Goal: Navigation & Orientation: Find specific page/section

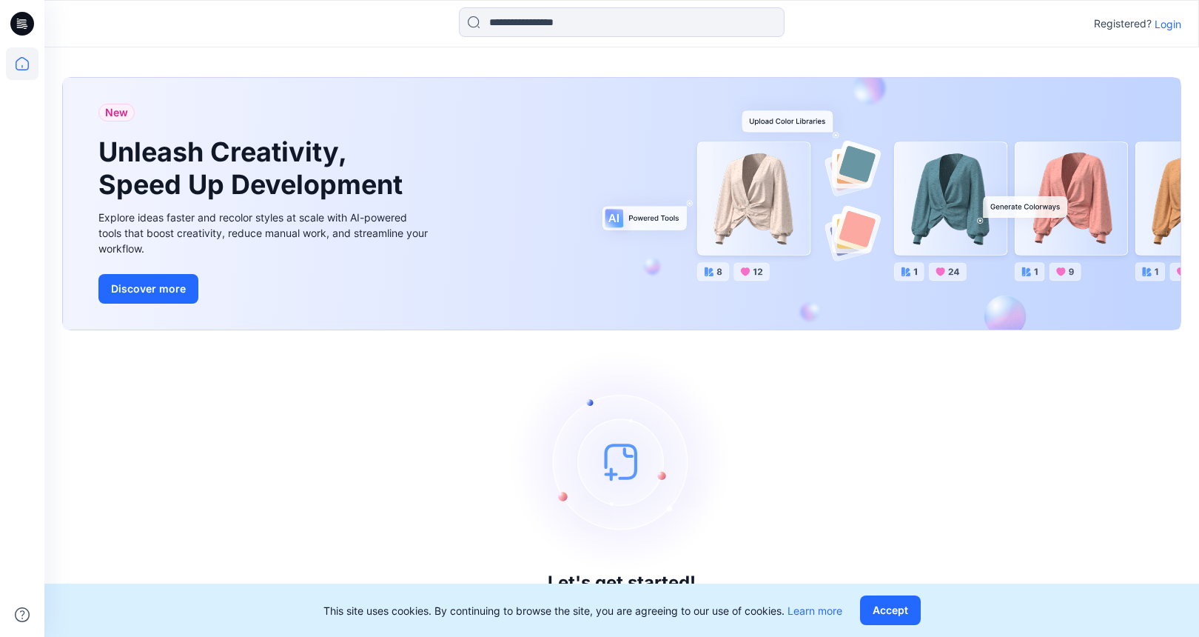
drag, startPoint x: 1171, startPoint y: 24, endPoint x: 1170, endPoint y: 38, distance: 13.4
click at [1171, 25] on p "Login" at bounding box center [1168, 24] width 27 height 16
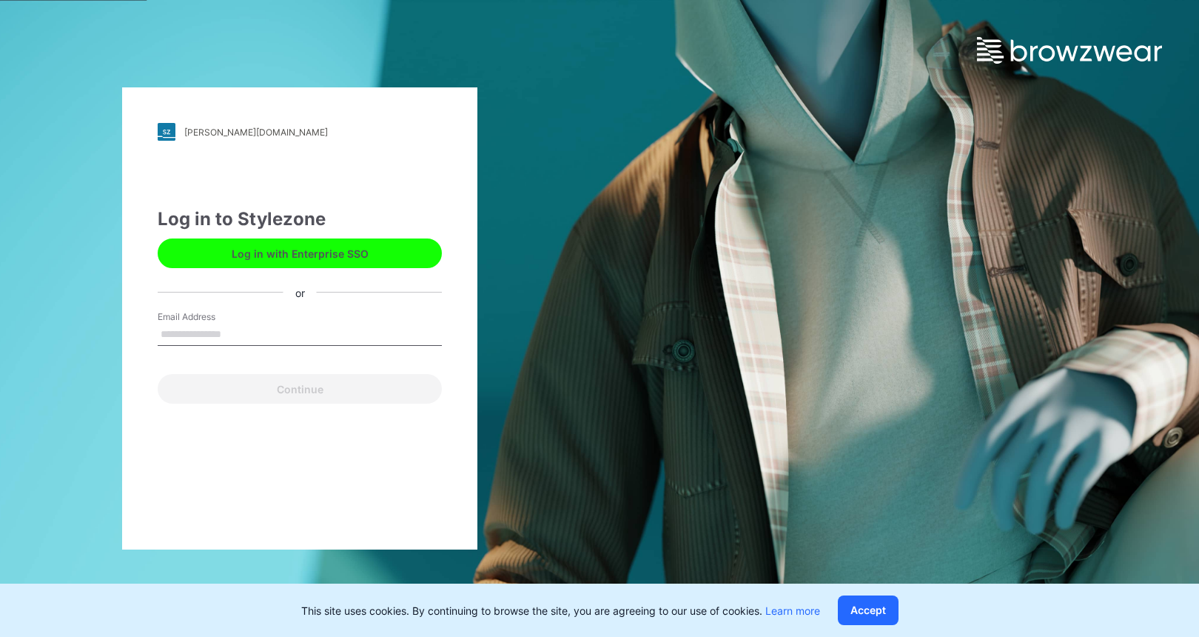
drag, startPoint x: 263, startPoint y: 335, endPoint x: 287, endPoint y: 335, distance: 24.4
click at [264, 333] on input "Email Address" at bounding box center [300, 335] width 284 height 22
type input "**********"
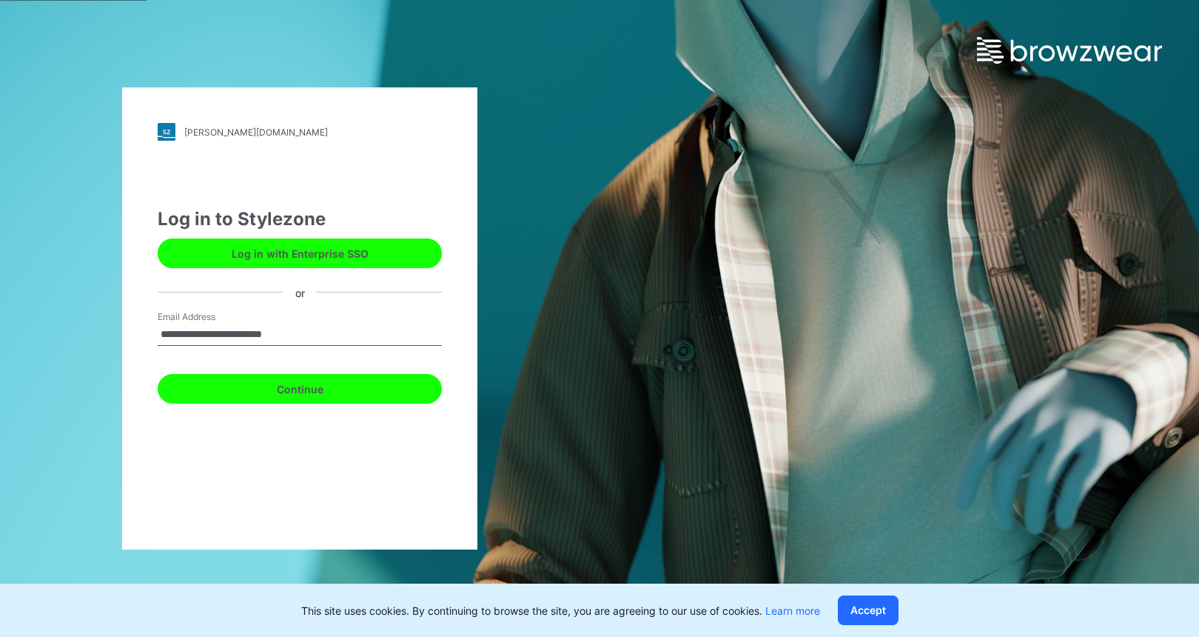
click at [268, 389] on button "Continue" at bounding box center [300, 389] width 284 height 30
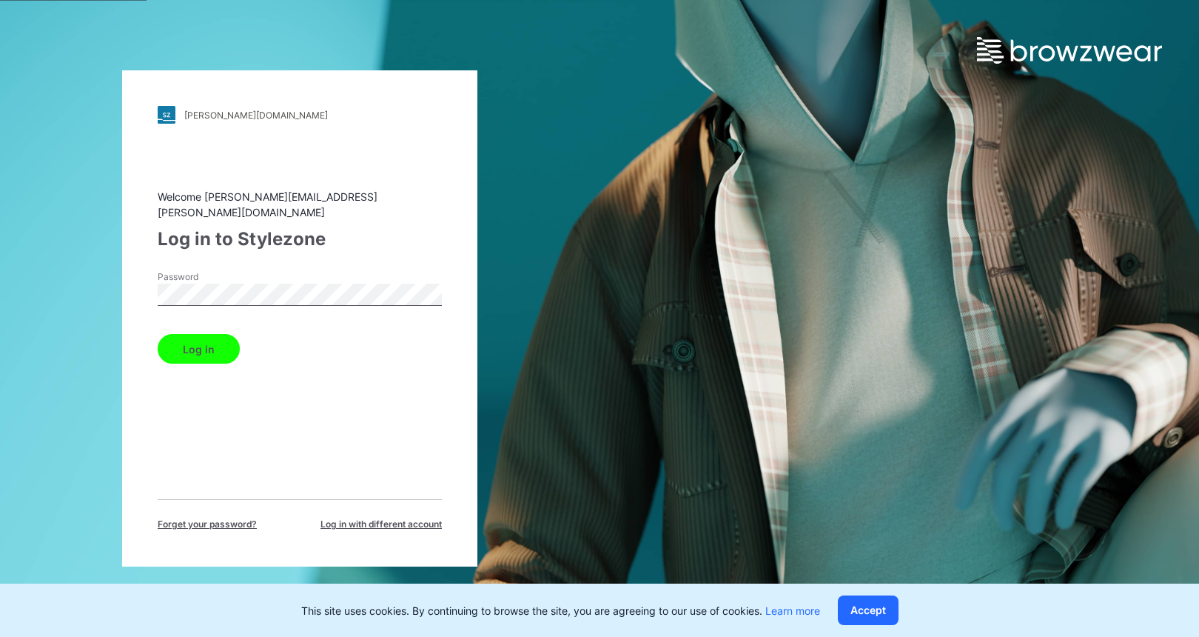
click at [191, 346] on button "Log in" at bounding box center [199, 349] width 82 height 30
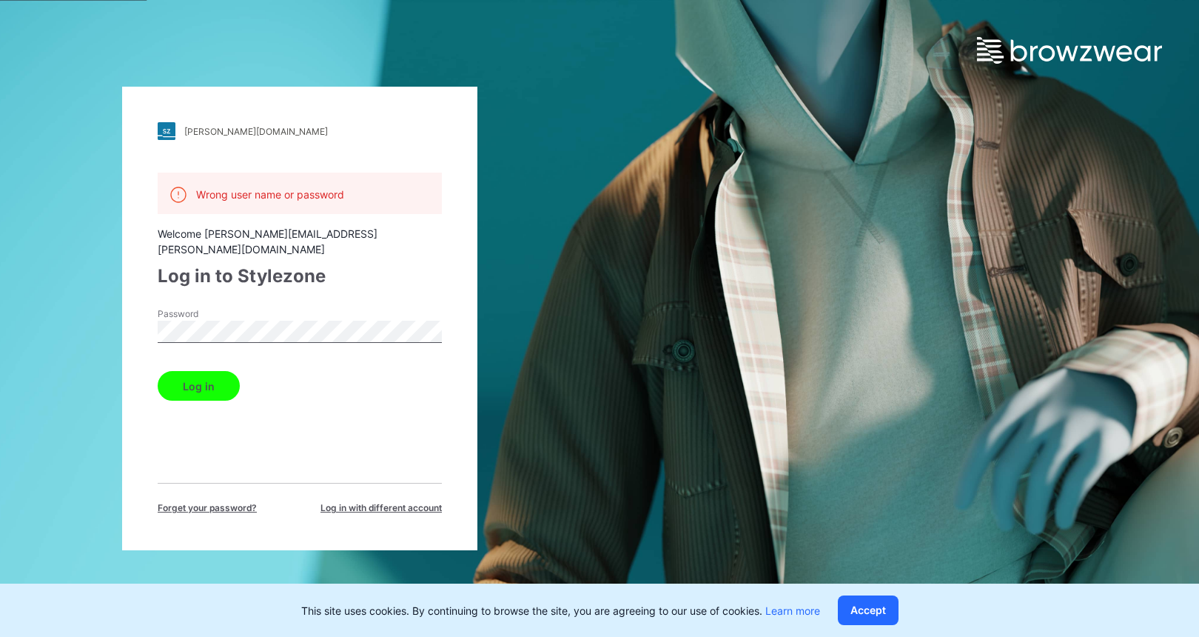
click at [126, 323] on div "[PERSON_NAME][DOMAIN_NAME] Loading... Wrong user name or password Welcome [PERS…" at bounding box center [299, 319] width 355 height 464
click at [190, 372] on button "Log in" at bounding box center [199, 386] width 82 height 30
click at [124, 319] on div "[PERSON_NAME][DOMAIN_NAME] Loading... Wrong user name or password Welcome [PERS…" at bounding box center [299, 319] width 355 height 464
click at [190, 375] on button "Log in" at bounding box center [199, 386] width 82 height 30
click at [129, 321] on div "[PERSON_NAME][DOMAIN_NAME] Loading... Wrong user name or password Welcome [PERS…" at bounding box center [299, 319] width 355 height 464
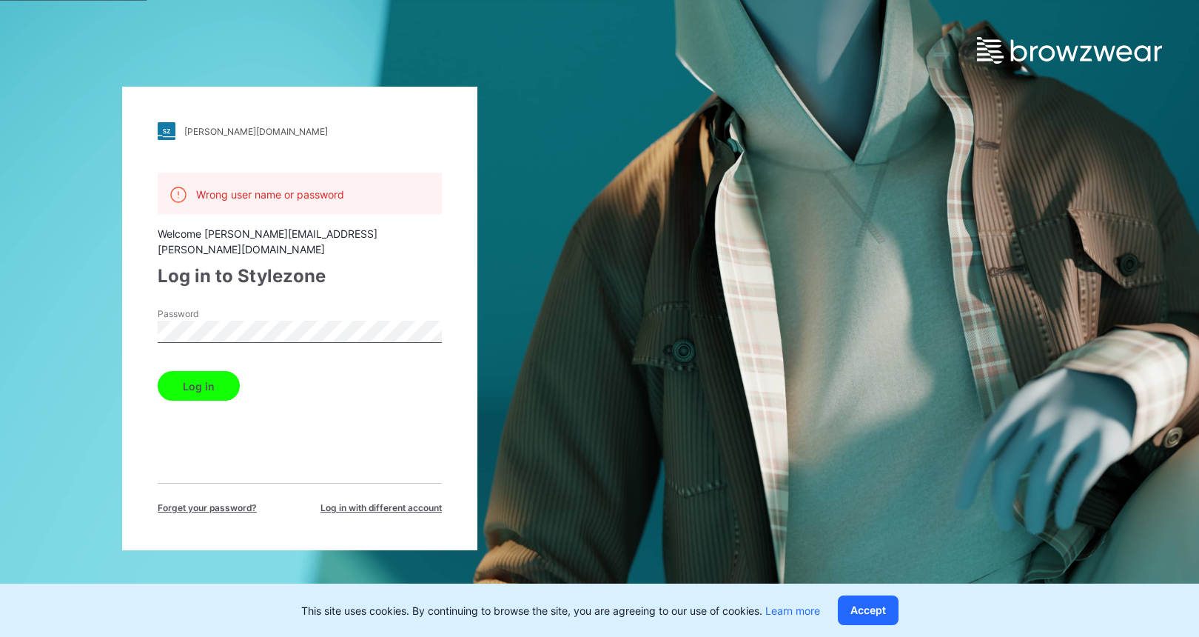
click at [201, 373] on button "Log in" at bounding box center [199, 386] width 82 height 30
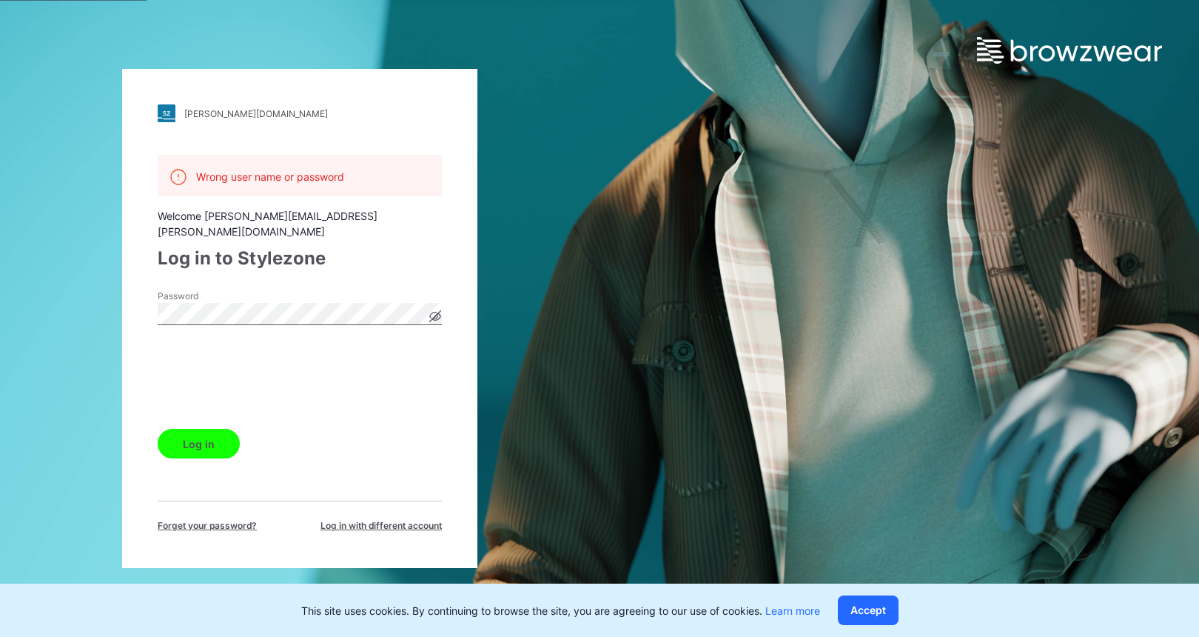
click at [131, 306] on div "[PERSON_NAME][DOMAIN_NAME] Loading... Wrong user name or password Welcome [PERS…" at bounding box center [299, 318] width 355 height 499
drag, startPoint x: 202, startPoint y: 432, endPoint x: 199, endPoint y: 439, distance: 8.0
click at [201, 432] on button "Log in" at bounding box center [199, 444] width 82 height 30
click at [117, 295] on div "[PERSON_NAME][DOMAIN_NAME] Loading... Wrong user name or password Welcome [PERS…" at bounding box center [300, 318] width 600 height 637
click at [194, 435] on button "Log in" at bounding box center [199, 444] width 82 height 30
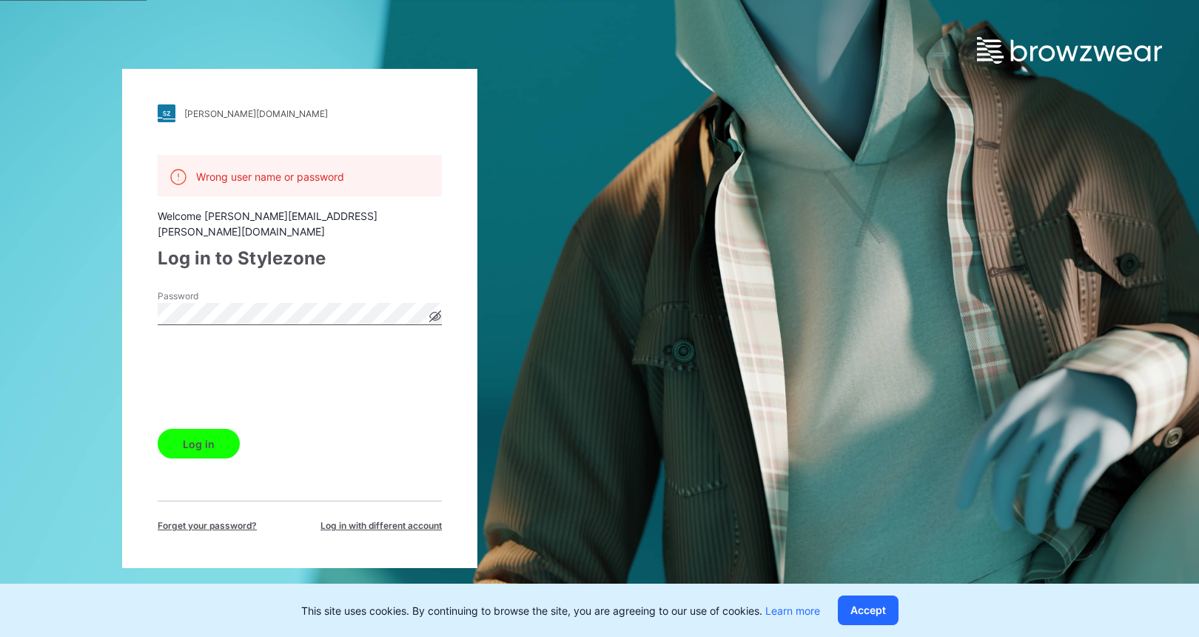
click at [116, 310] on div "[PERSON_NAME][DOMAIN_NAME] Loading... Wrong user name or password Welcome [PERS…" at bounding box center [300, 318] width 600 height 637
click at [206, 433] on button "Log in" at bounding box center [199, 444] width 82 height 30
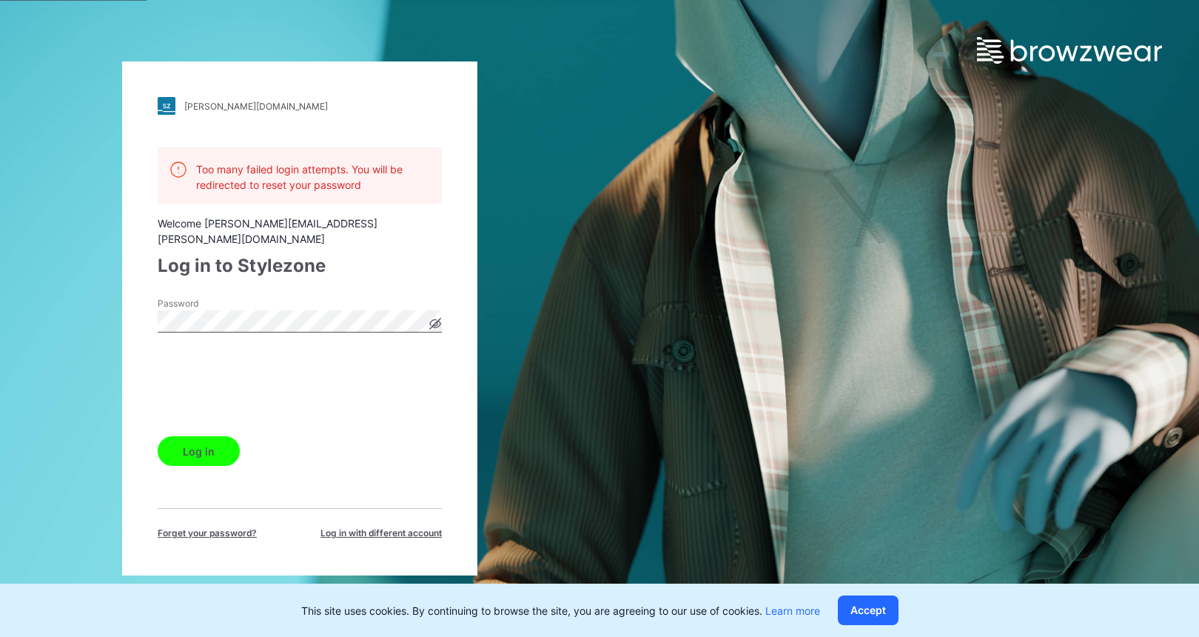
click at [207, 526] on span "Forget your password?" at bounding box center [207, 532] width 99 height 13
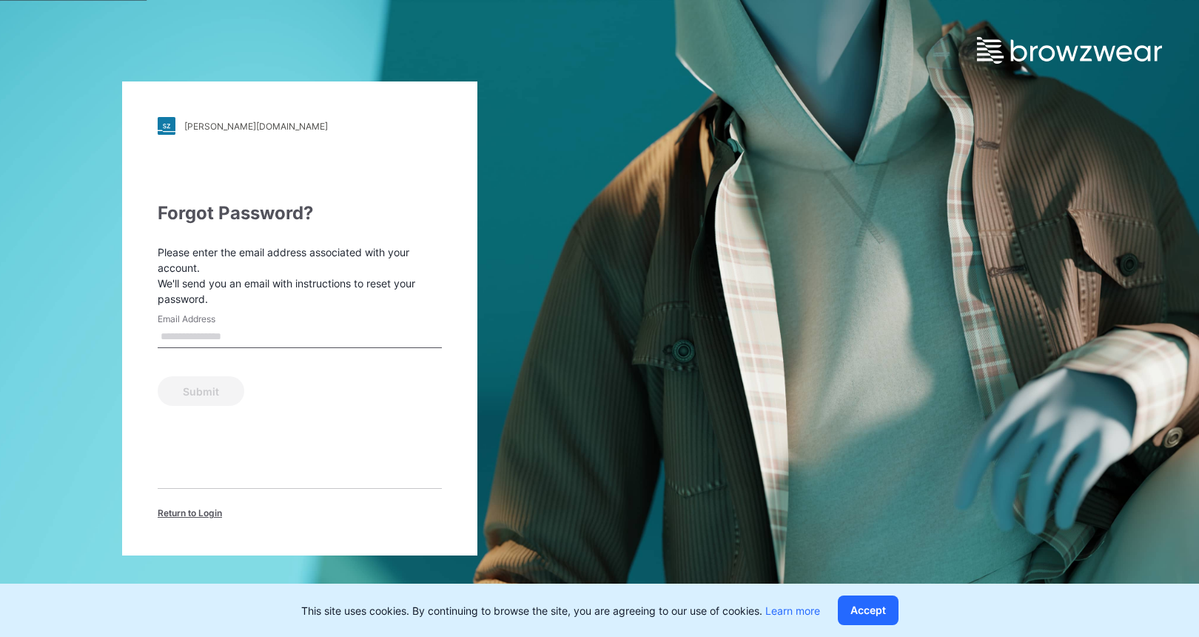
click at [261, 332] on input "Email Address" at bounding box center [300, 337] width 284 height 22
type input "**********"
click at [200, 389] on button "Submit" at bounding box center [201, 391] width 87 height 30
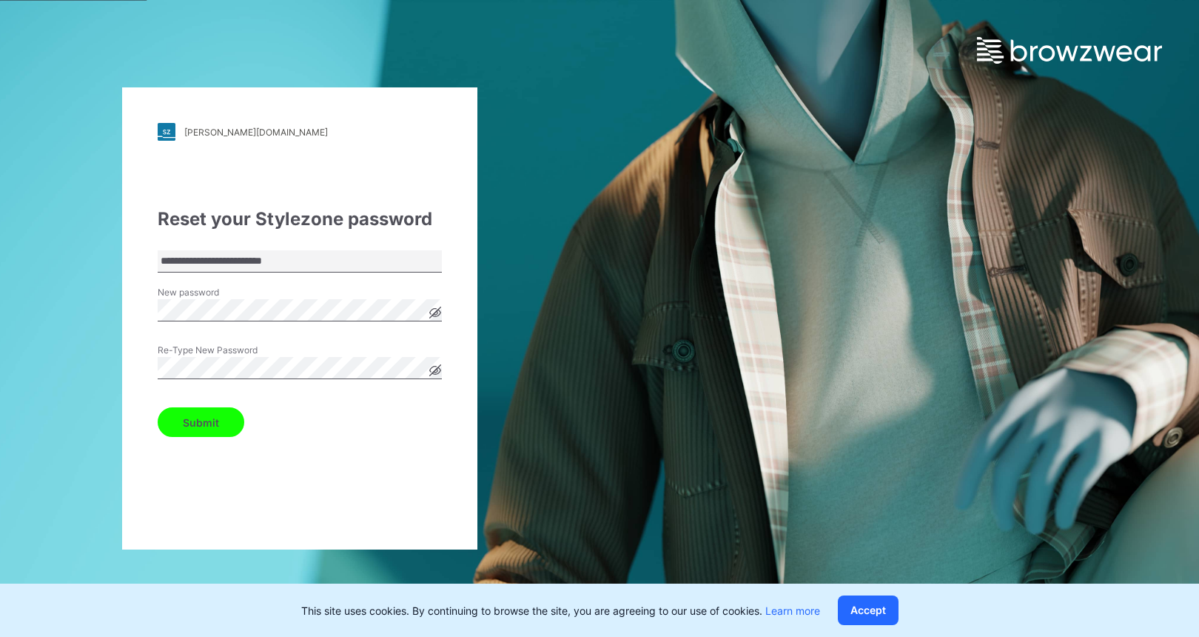
drag, startPoint x: 196, startPoint y: 421, endPoint x: 210, endPoint y: 438, distance: 21.0
click at [197, 421] on button "Submit" at bounding box center [201, 422] width 87 height 30
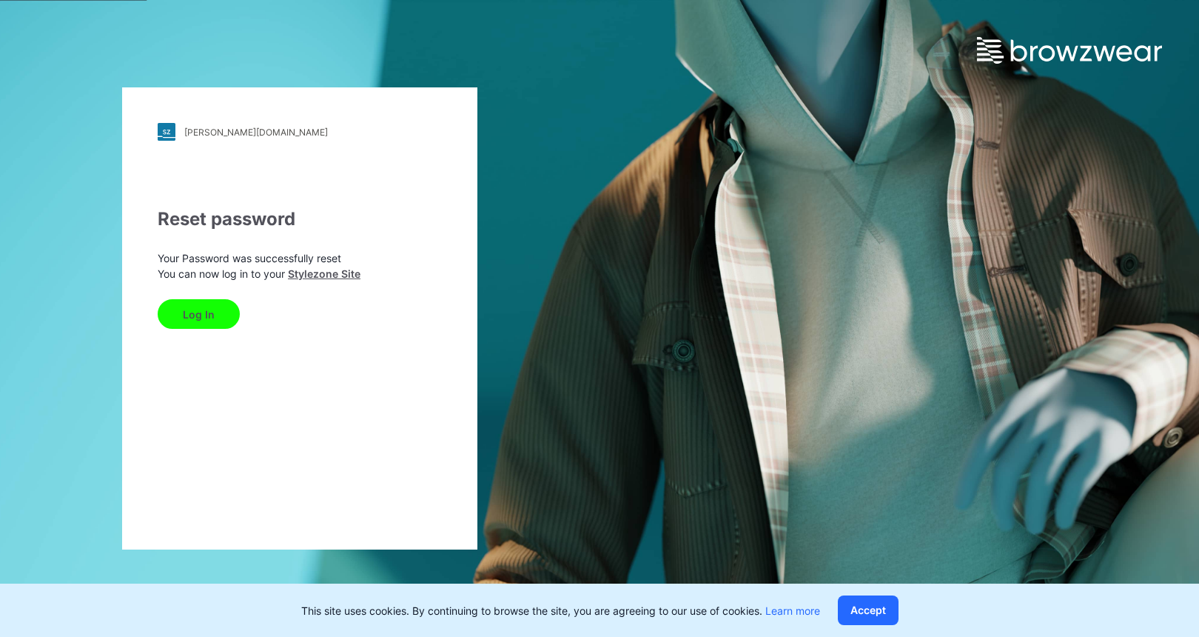
click at [195, 313] on button "Log In" at bounding box center [199, 314] width 82 height 30
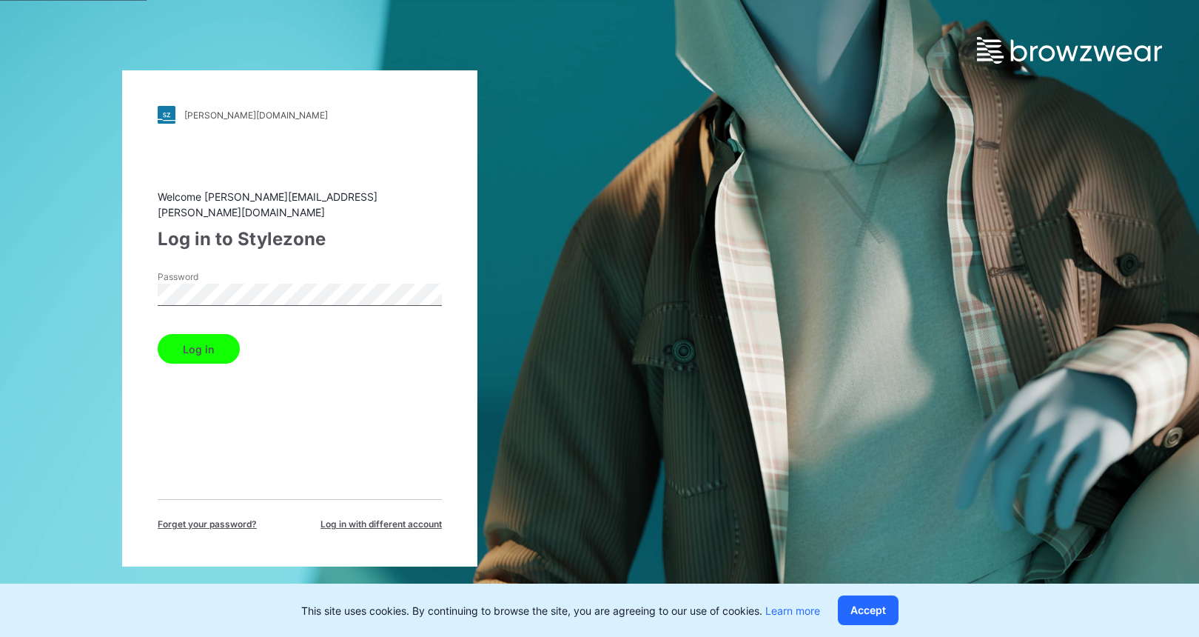
click at [192, 342] on button "Log in" at bounding box center [199, 349] width 82 height 30
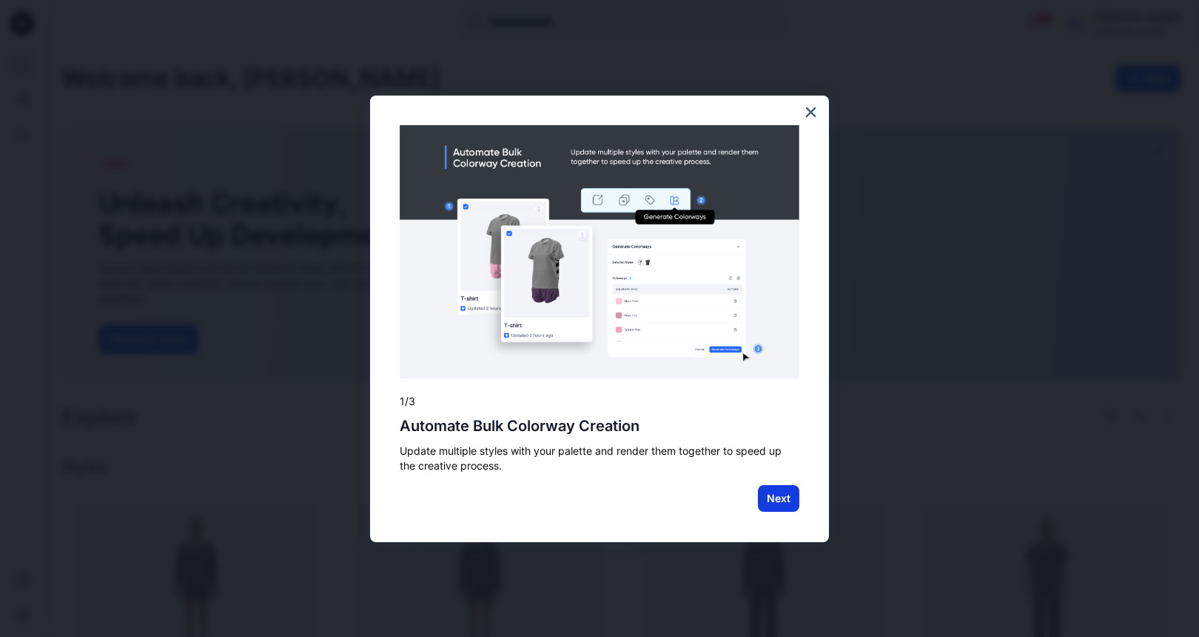
click at [788, 503] on button "Next" at bounding box center [778, 498] width 41 height 27
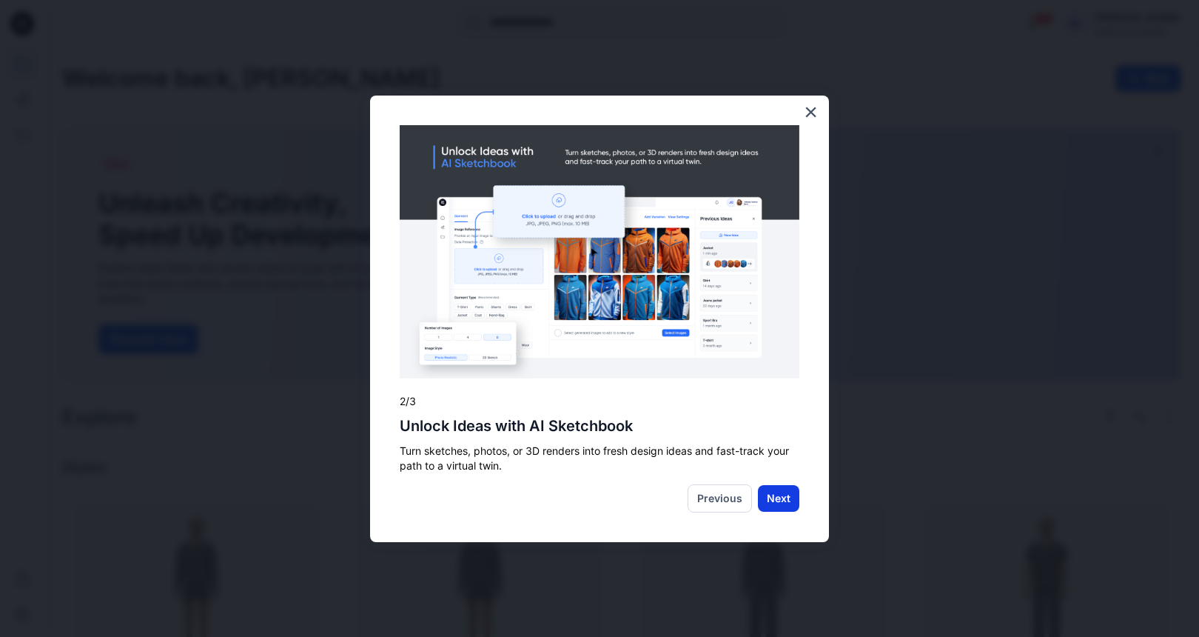
click at [776, 493] on button "Next" at bounding box center [778, 498] width 41 height 27
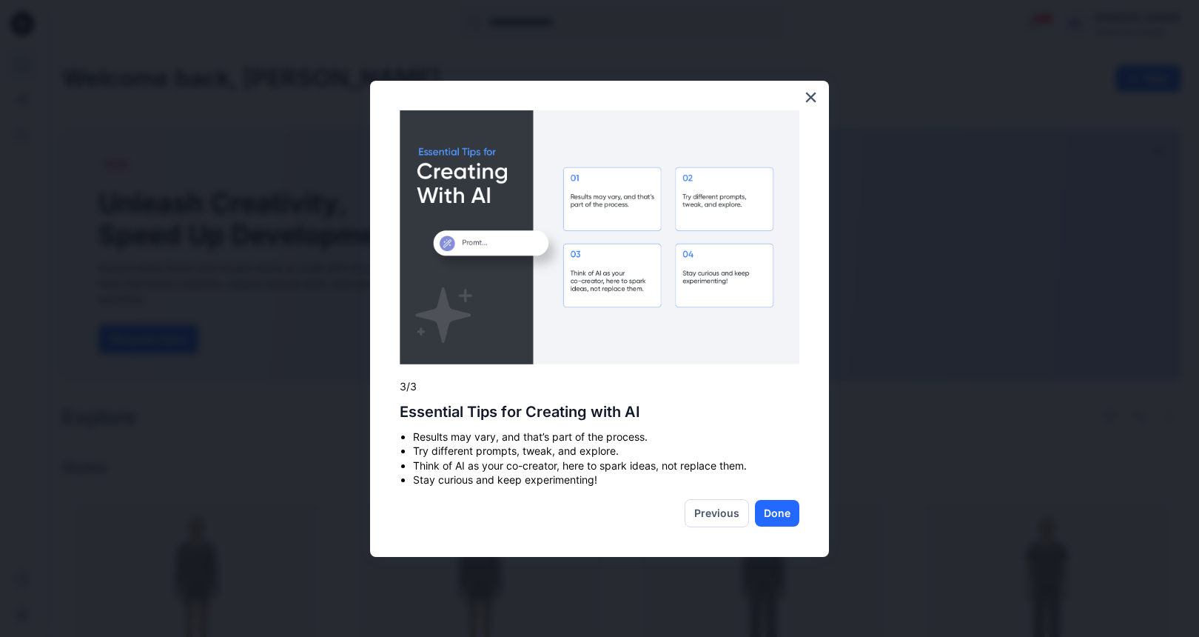
click at [764, 493] on div "× 3/3 Essential Tips for Creating with AI Results may vary, and that’s part of …" at bounding box center [599, 319] width 459 height 476
drag, startPoint x: 773, startPoint y: 511, endPoint x: 783, endPoint y: 501, distance: 14.1
click at [772, 512] on button "Done" at bounding box center [777, 513] width 44 height 27
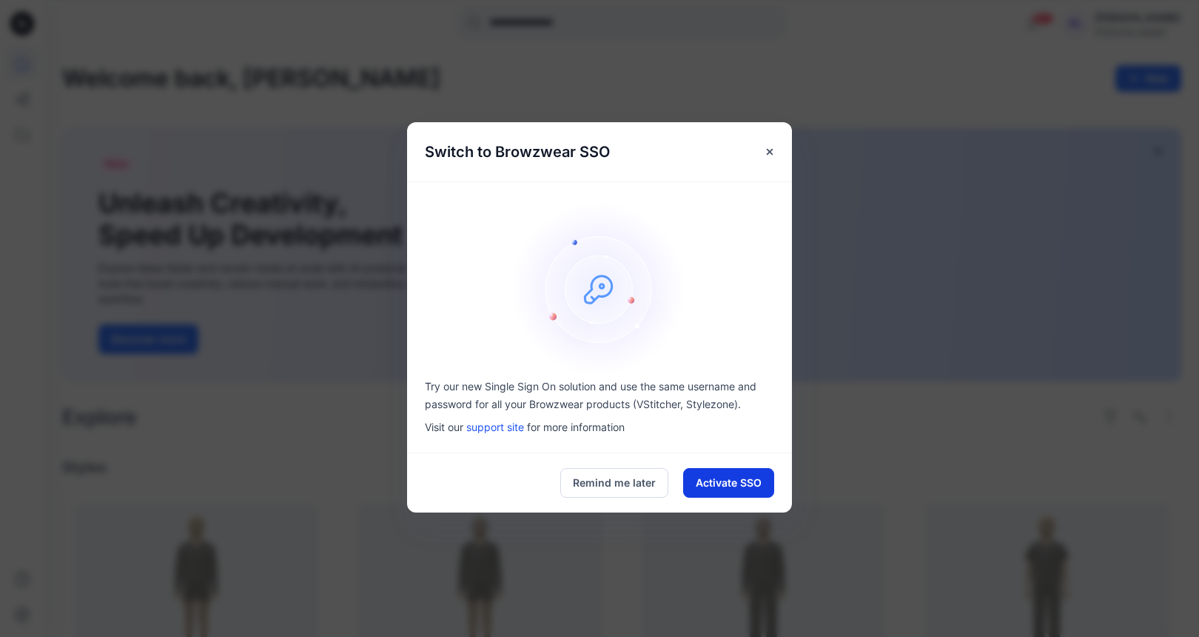
drag, startPoint x: 731, startPoint y: 481, endPoint x: 731, endPoint y: 494, distance: 13.3
click at [732, 479] on button "Activate SSO" at bounding box center [728, 483] width 91 height 30
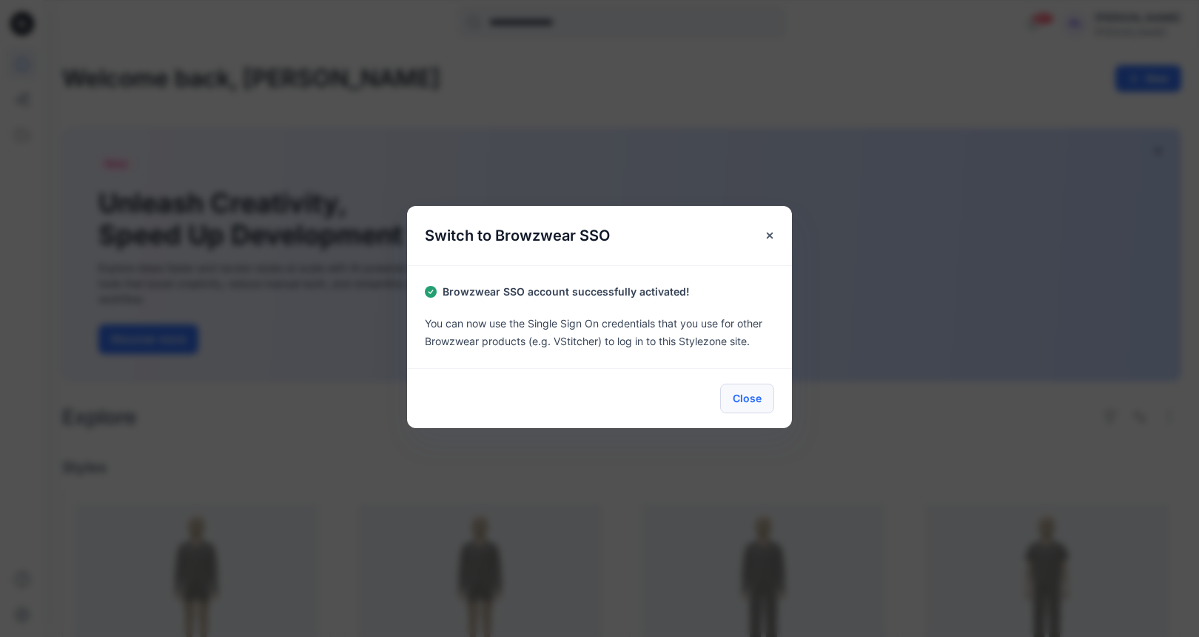
click at [742, 397] on button "Close" at bounding box center [747, 399] width 54 height 30
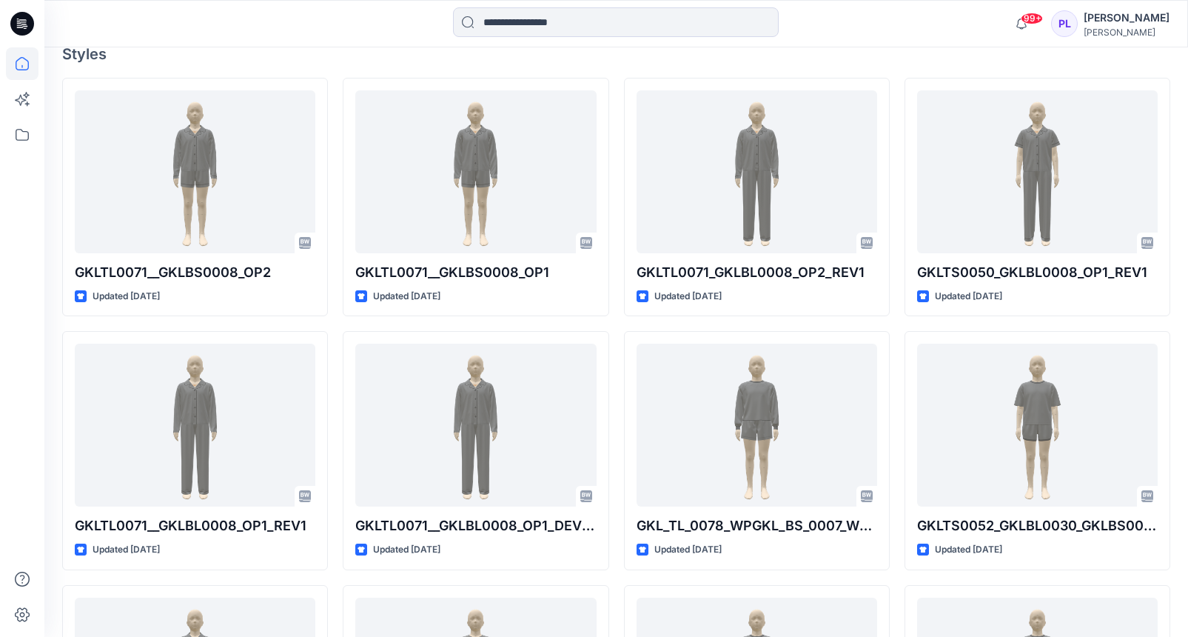
scroll to position [420, 0]
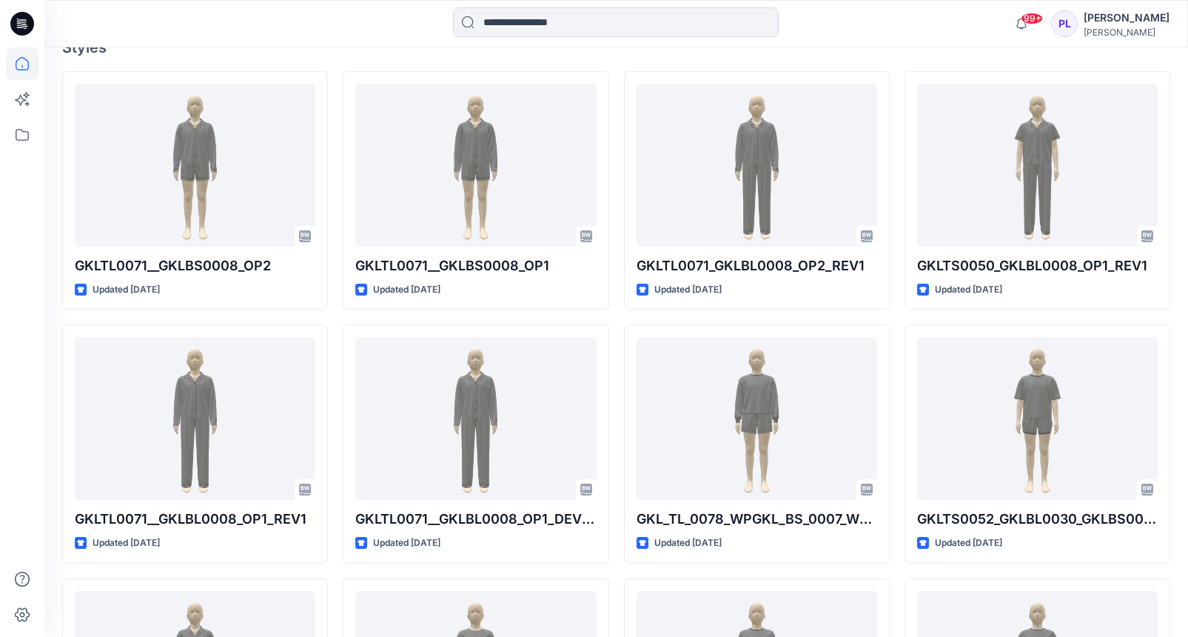
click at [23, 24] on icon at bounding box center [24, 24] width 6 height 1
drag, startPoint x: 18, startPoint y: 27, endPoint x: 12, endPoint y: 53, distance: 26.6
click at [18, 27] on icon at bounding box center [22, 23] width 24 height 47
click at [21, 101] on icon at bounding box center [22, 99] width 33 height 33
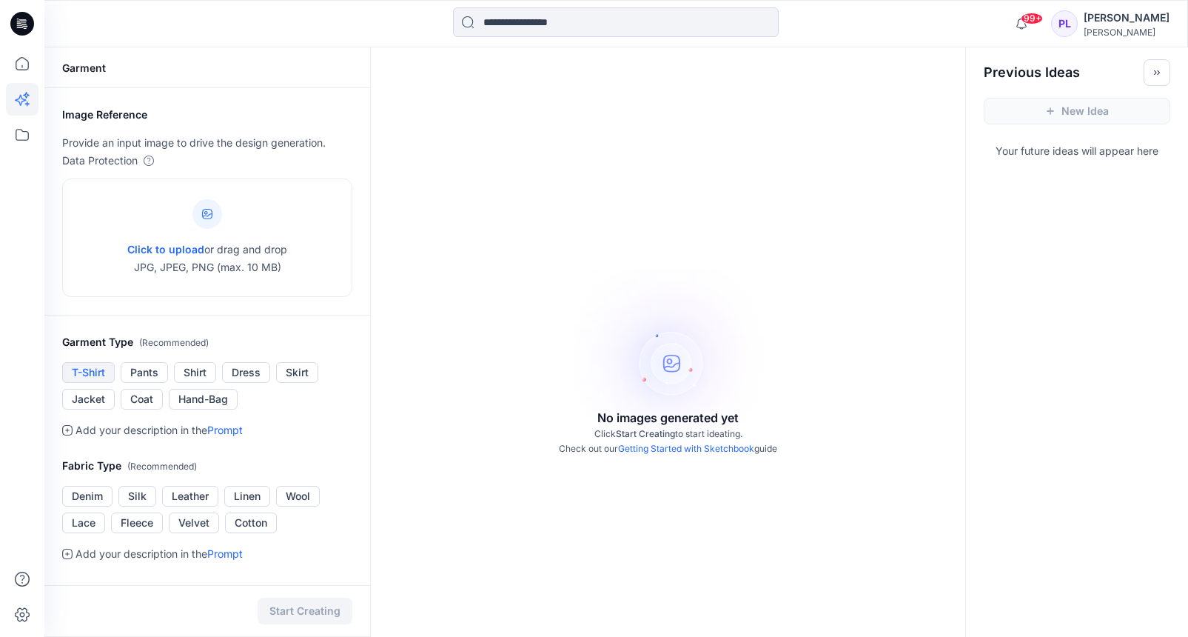
click at [87, 374] on button "T-Shirt" at bounding box center [88, 372] width 53 height 21
click at [242, 521] on button "Cotton" at bounding box center [251, 522] width 52 height 21
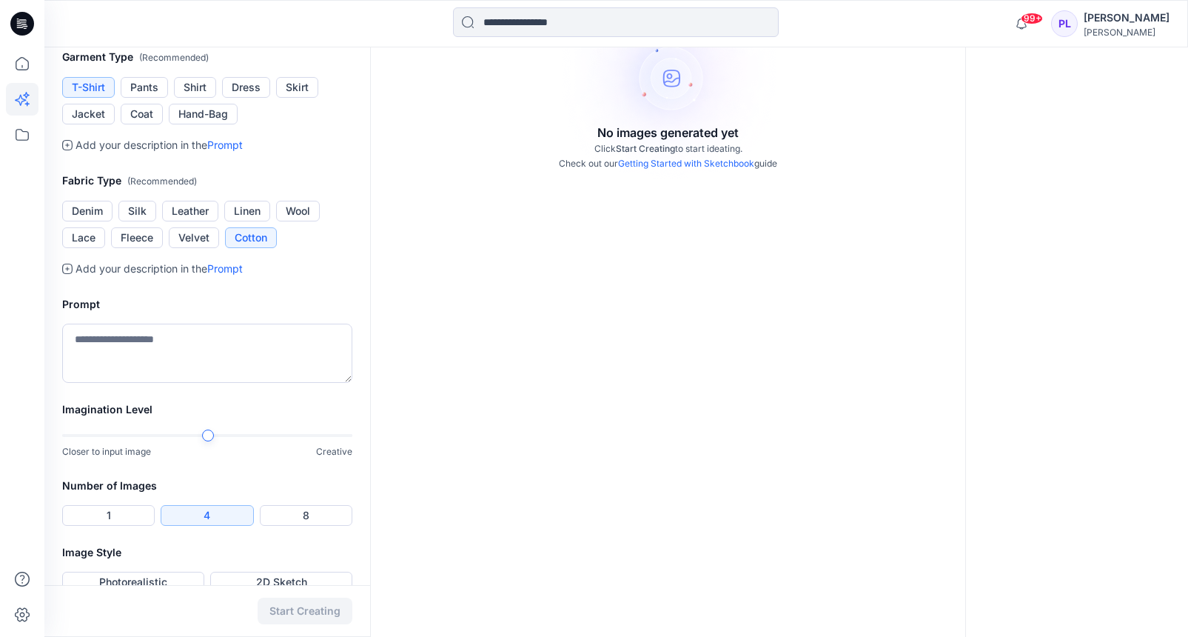
scroll to position [310, 0]
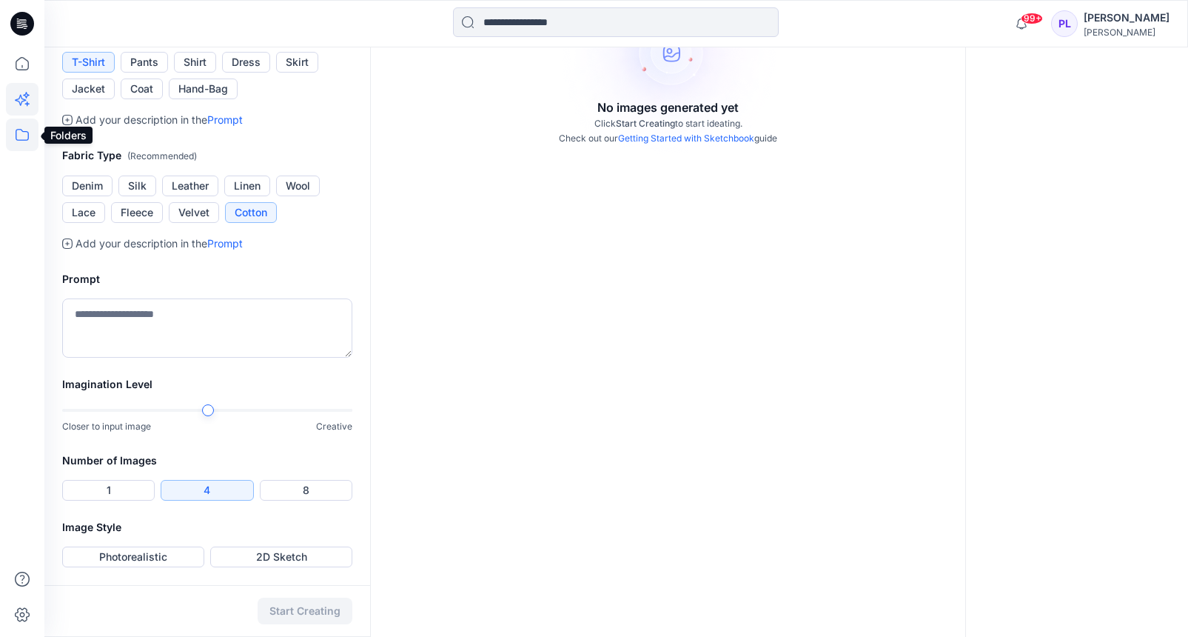
drag, startPoint x: 19, startPoint y: 134, endPoint x: 19, endPoint y: 144, distance: 9.6
click at [19, 134] on icon at bounding box center [22, 134] width 33 height 33
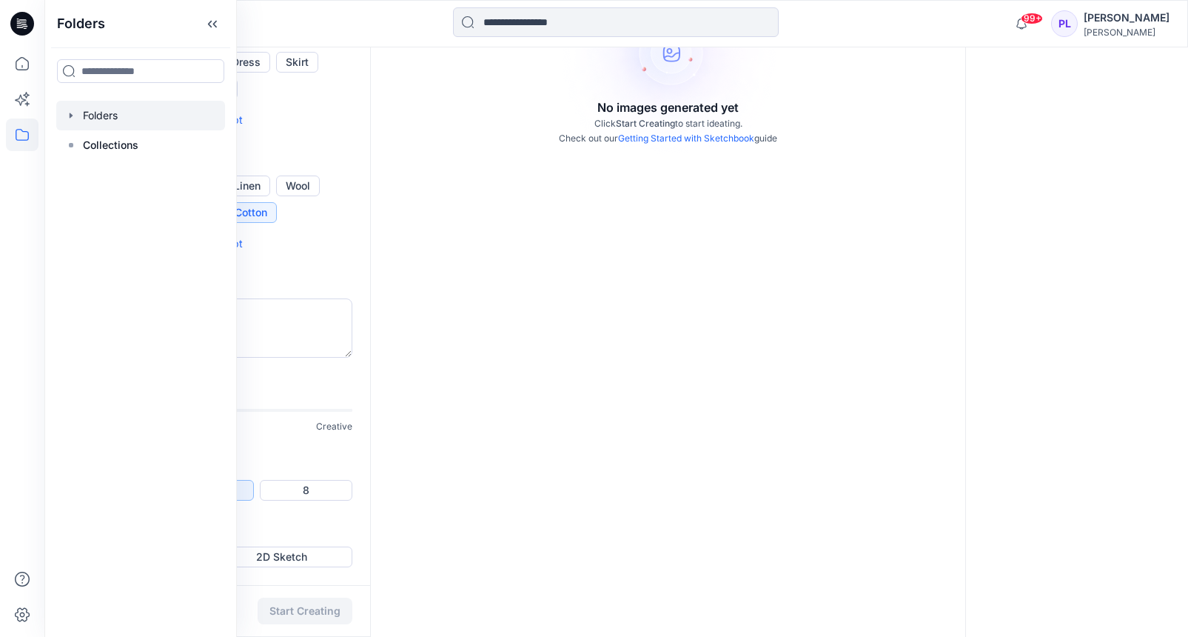
click at [98, 110] on div at bounding box center [140, 116] width 169 height 30
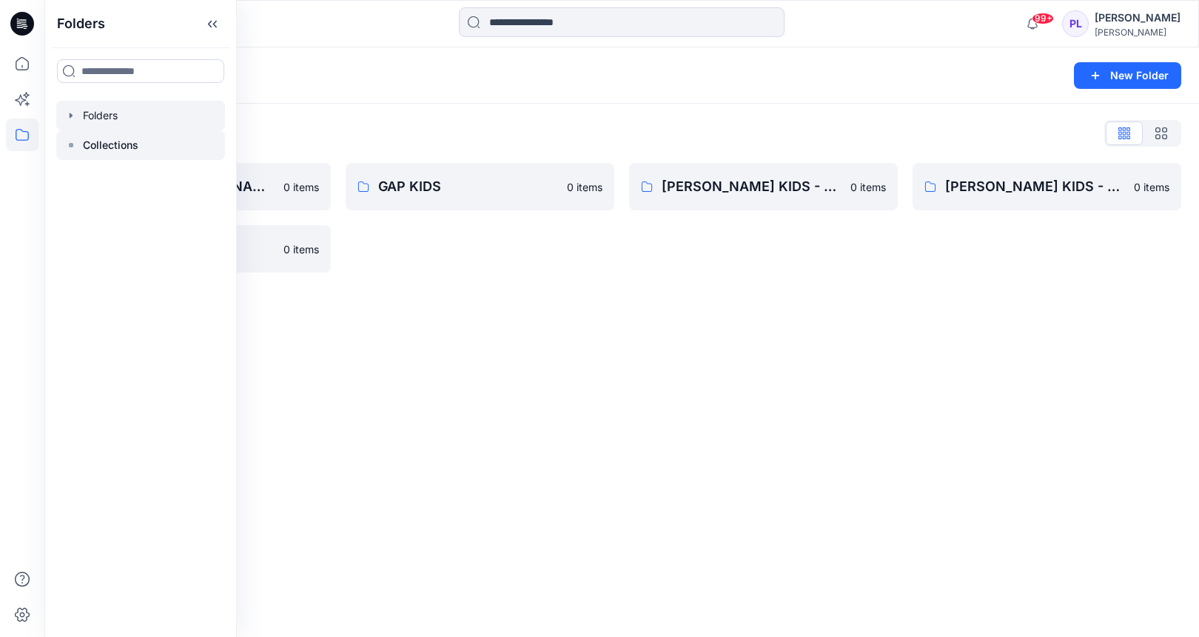
click at [101, 144] on p "Collections" at bounding box center [111, 145] width 56 height 18
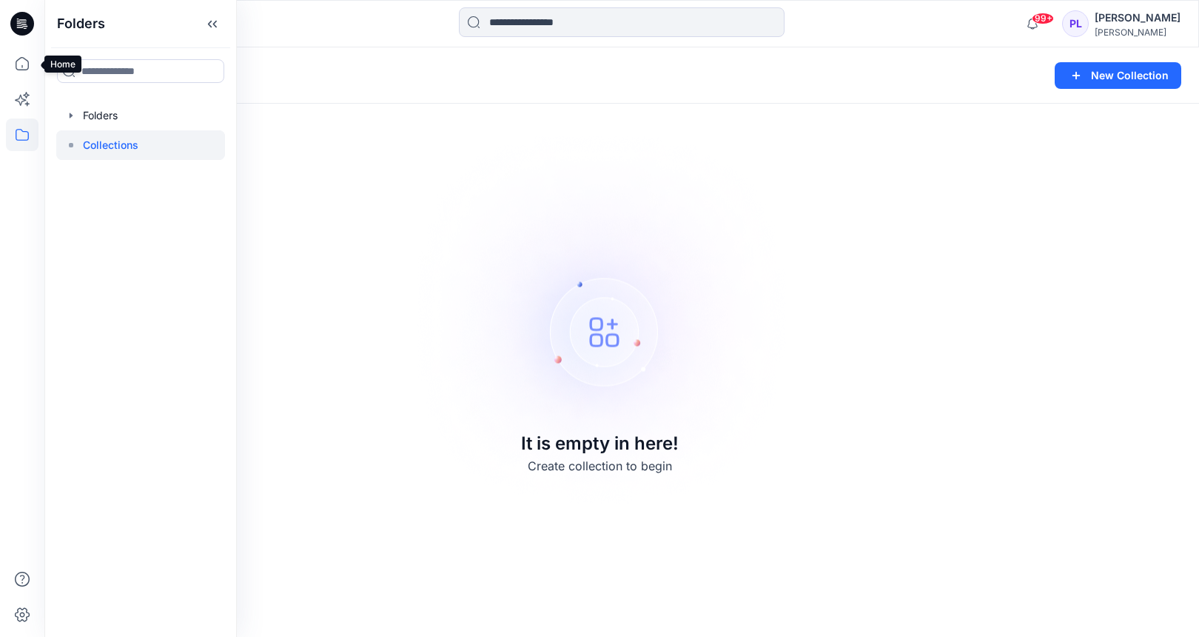
drag, startPoint x: 18, startPoint y: 64, endPoint x: 21, endPoint y: 161, distance: 97.0
click at [18, 64] on icon at bounding box center [22, 63] width 33 height 33
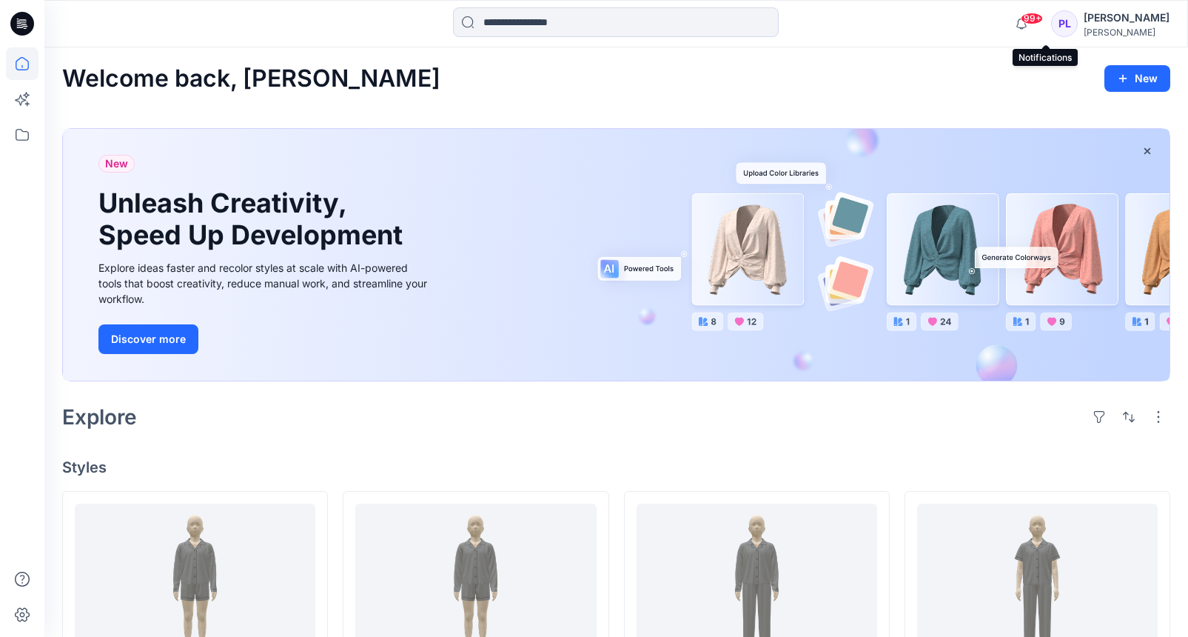
click at [1043, 21] on span "99+" at bounding box center [1032, 19] width 22 height 12
drag, startPoint x: 1062, startPoint y: 112, endPoint x: 1062, endPoint y: 120, distance: 8.2
click at [1036, 23] on icon "button" at bounding box center [1022, 24] width 28 height 30
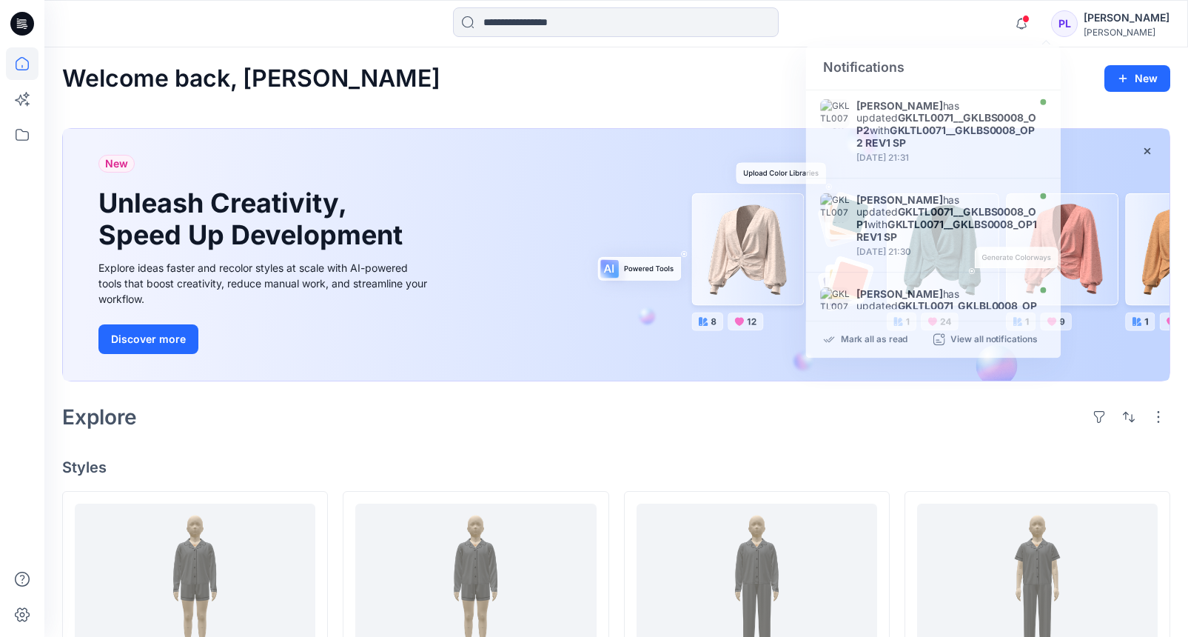
click at [948, 31] on div "Notifications Allyson Smith has updated GKLTL0071__GKLBS0008_OP2 with GKLTL0071…" at bounding box center [615, 23] width 1143 height 33
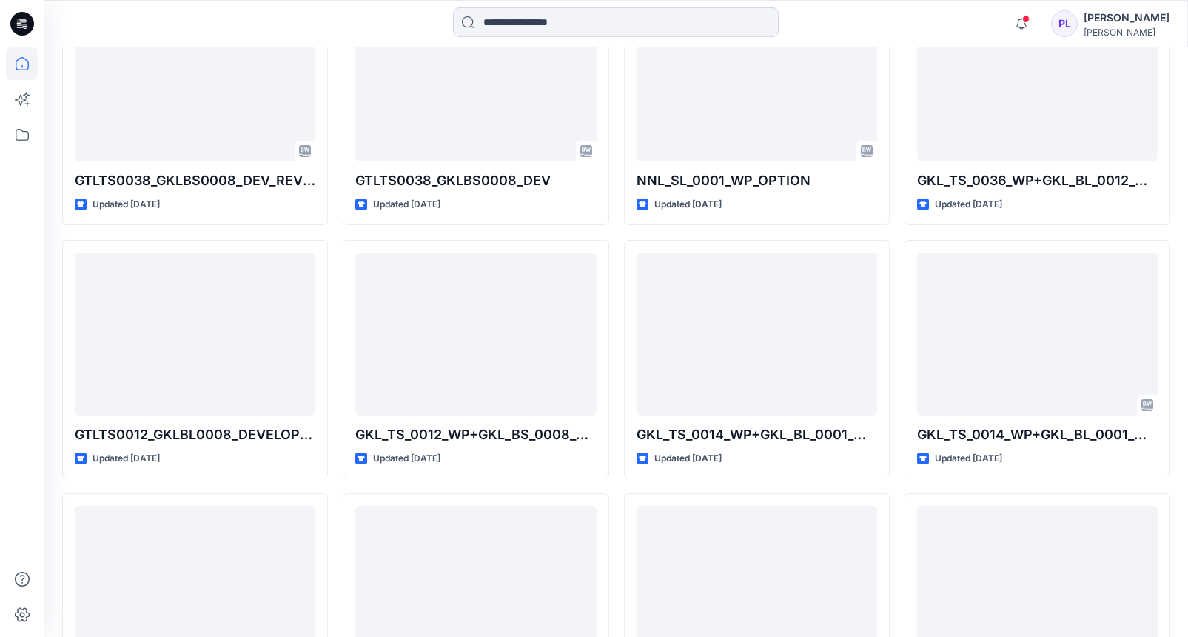
scroll to position [5997, 0]
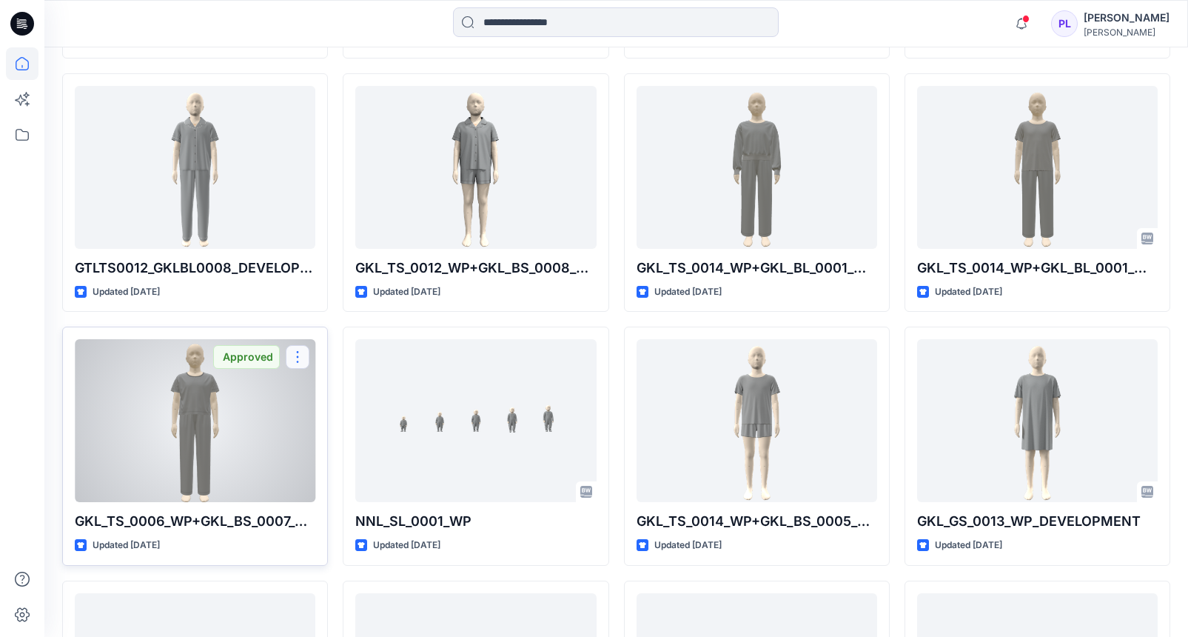
click at [295, 361] on button "button" at bounding box center [298, 357] width 24 height 24
click at [327, 467] on div "GKL_TS_0006_WP+GKL_BS_0007_WP+GKL_BL_0001_WP_Rev1 Updated 6 months ago Approved…" at bounding box center [195, 446] width 266 height 239
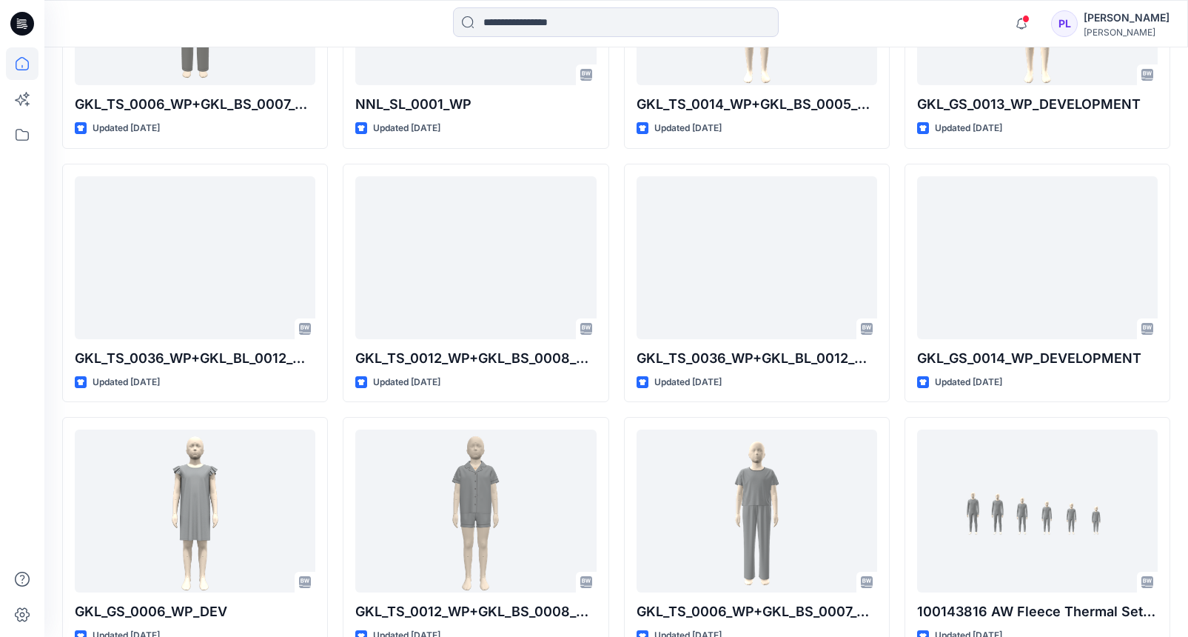
scroll to position [6405, 0]
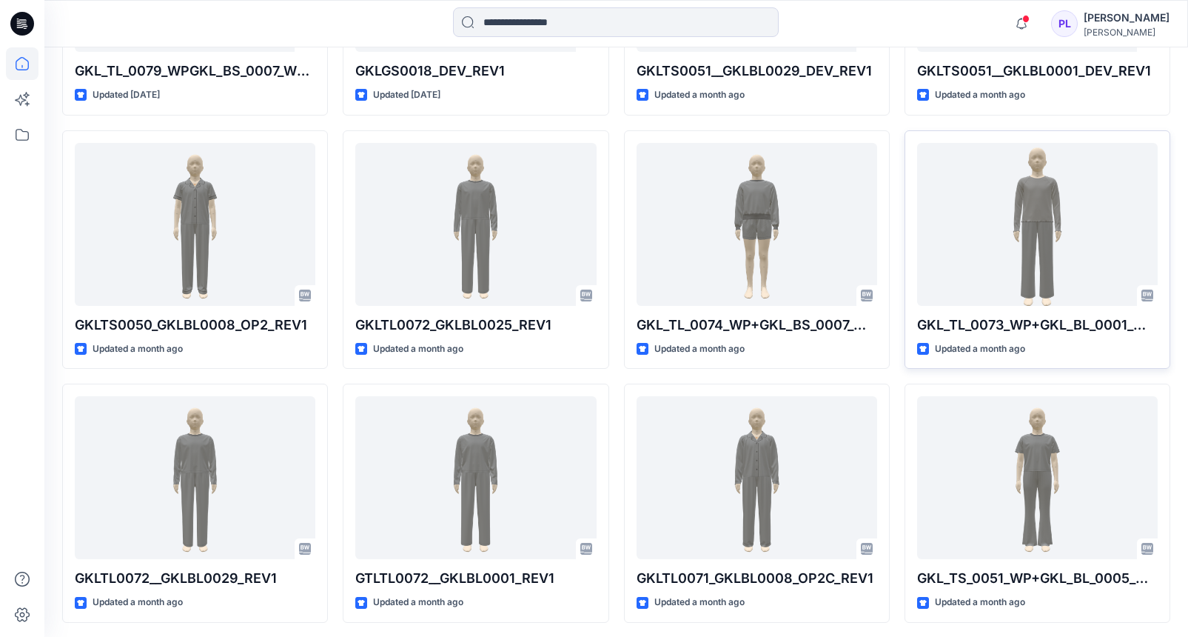
scroll to position [1384, 0]
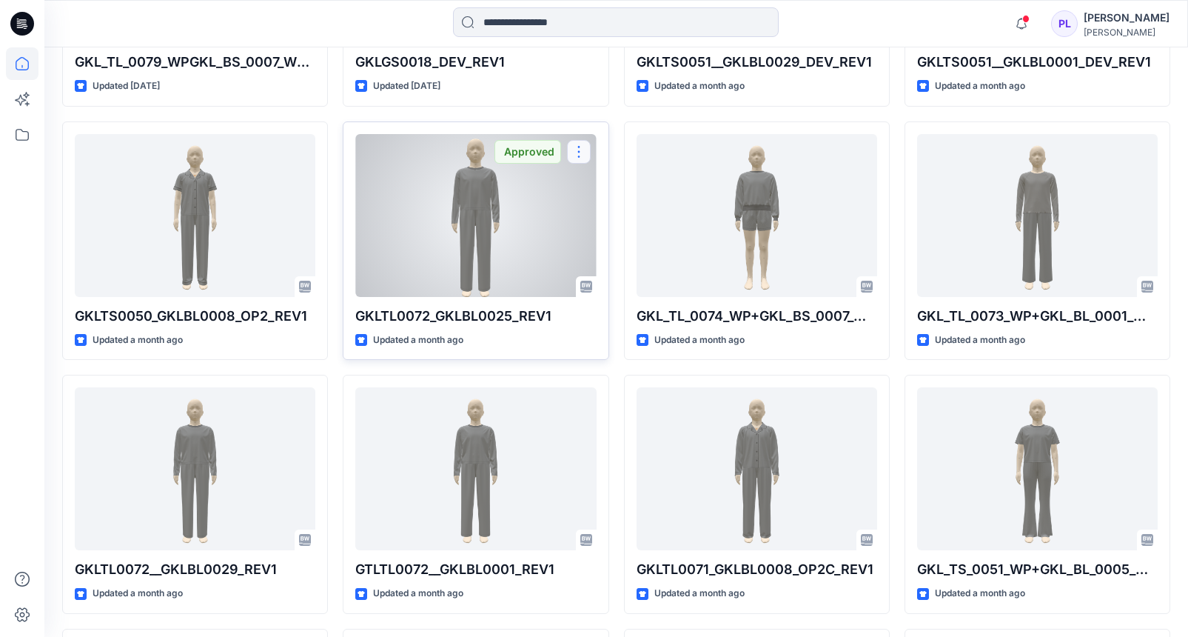
click at [578, 155] on button "button" at bounding box center [579, 152] width 24 height 24
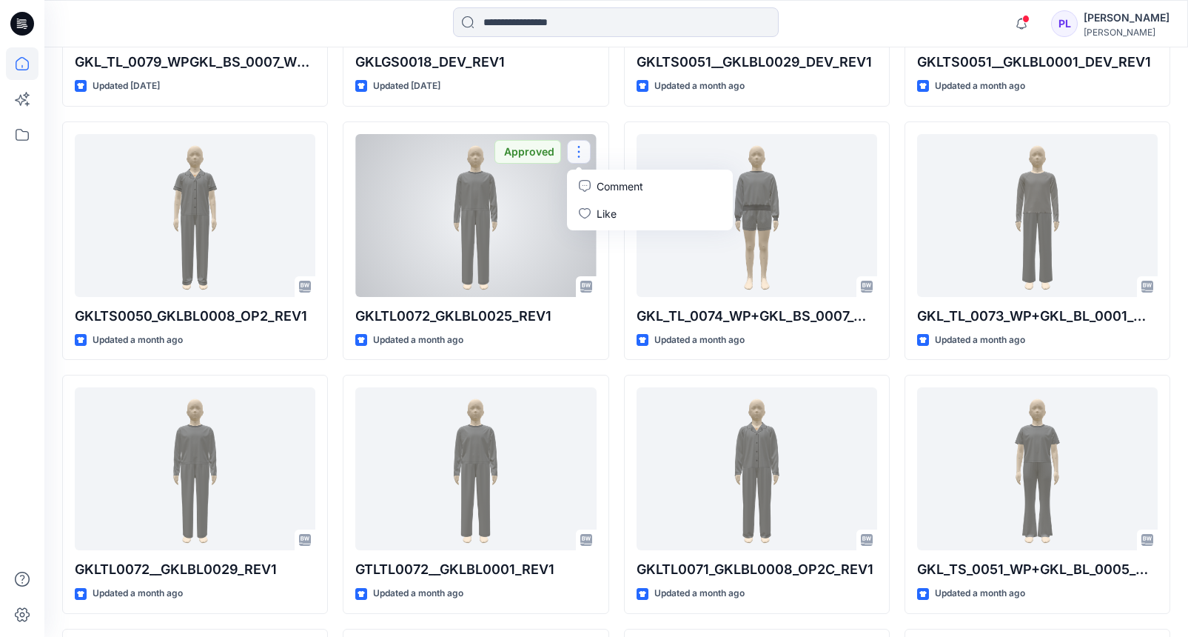
click at [515, 246] on div at bounding box center [475, 215] width 241 height 163
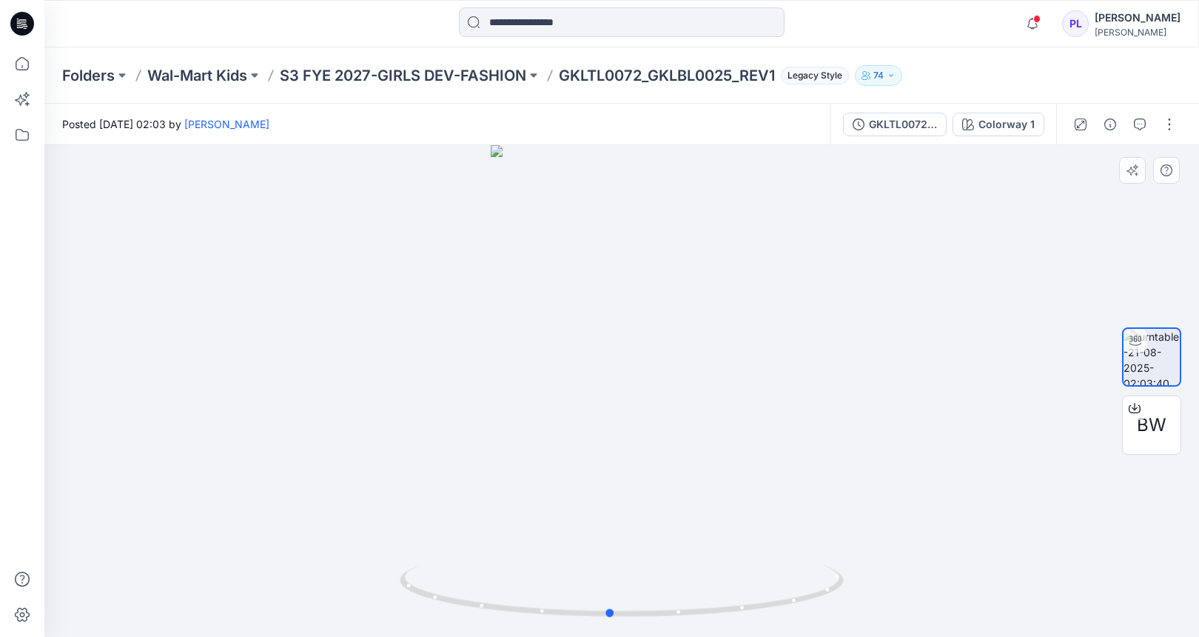
drag, startPoint x: 639, startPoint y: 372, endPoint x: 623, endPoint y: 332, distance: 42.9
click at [628, 334] on div at bounding box center [621, 391] width 1155 height 492
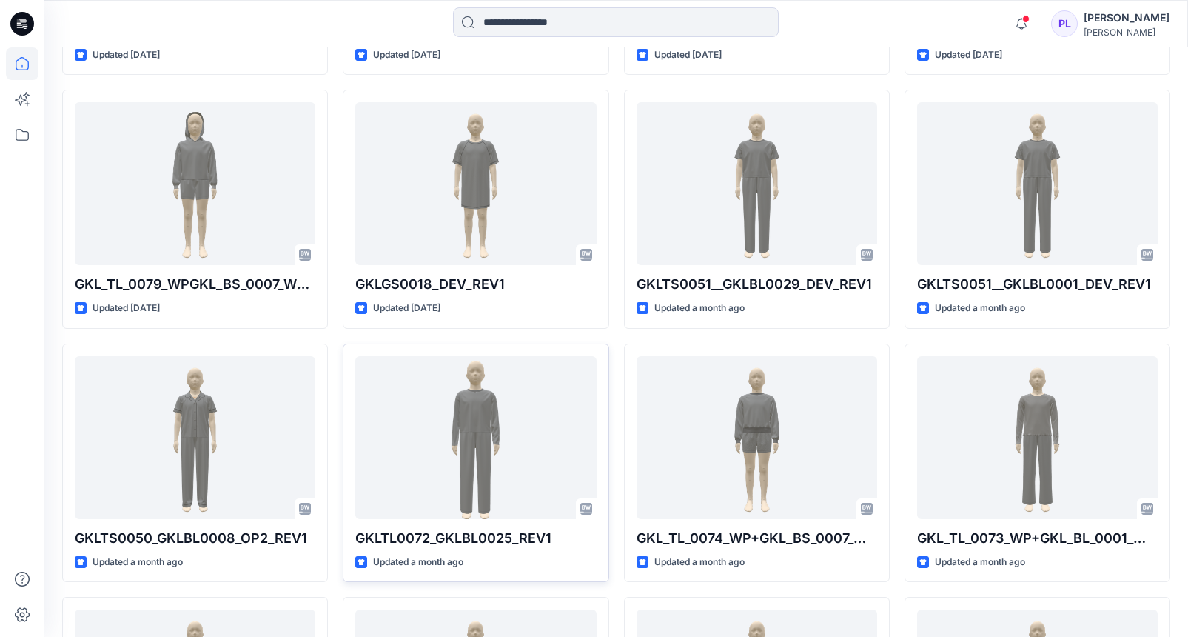
scroll to position [1154, 0]
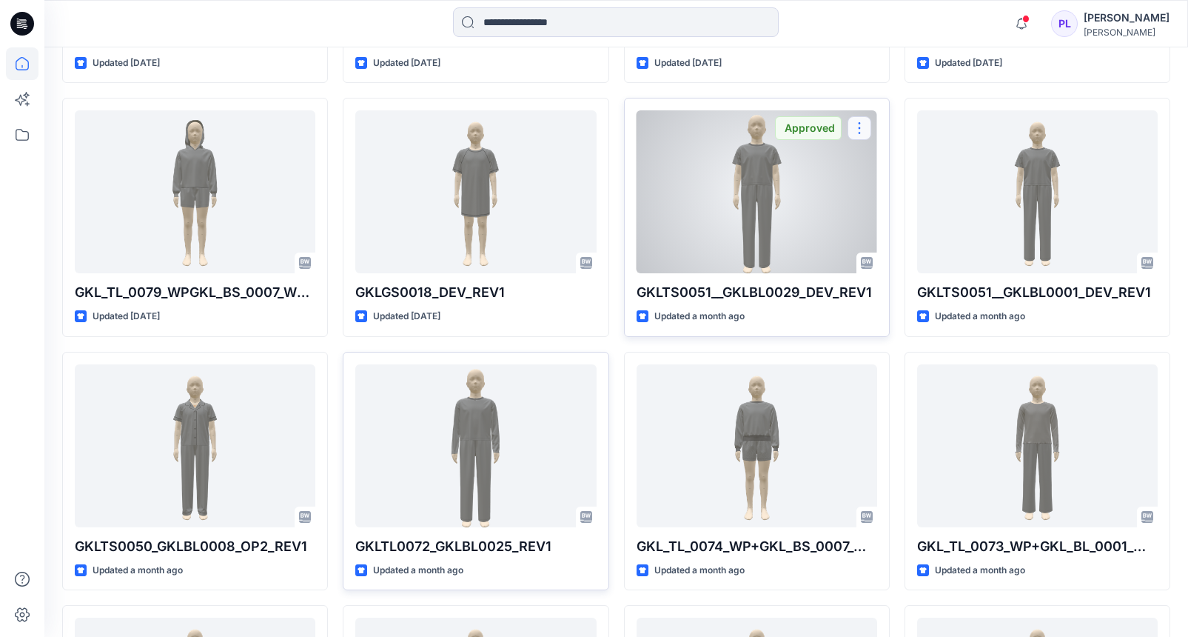
click at [863, 129] on button "button" at bounding box center [860, 128] width 24 height 24
click at [805, 227] on div at bounding box center [757, 191] width 241 height 163
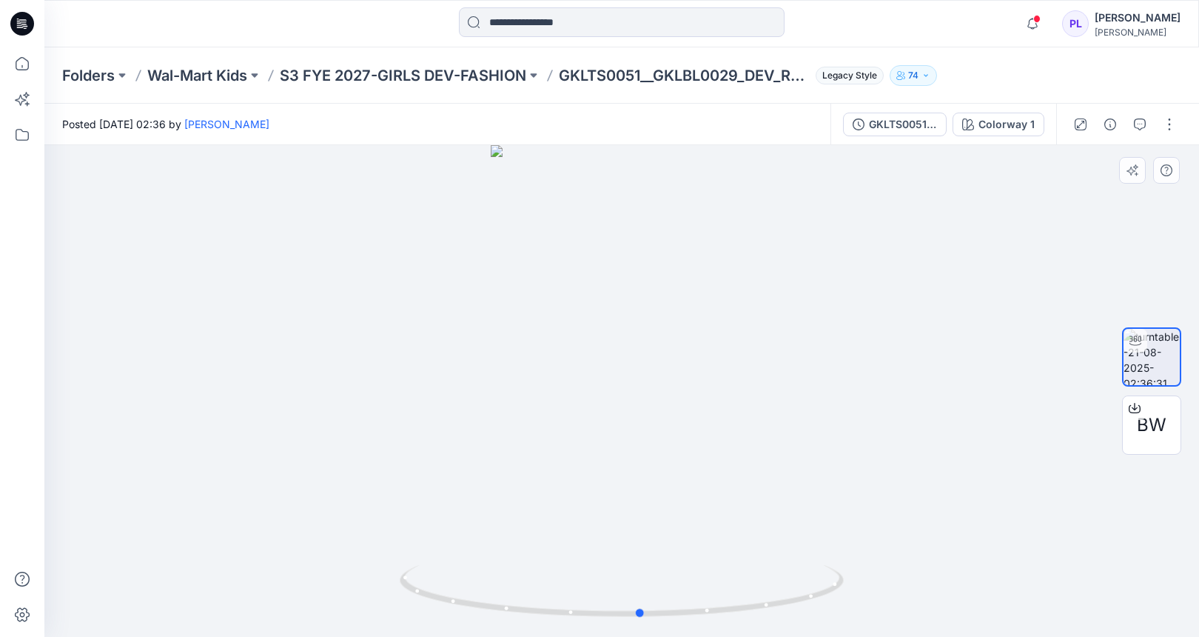
drag, startPoint x: 634, startPoint y: 390, endPoint x: 653, endPoint y: 307, distance: 85.9
click at [654, 306] on div at bounding box center [621, 391] width 1155 height 492
click at [931, 77] on icon "button" at bounding box center [926, 75] width 9 height 9
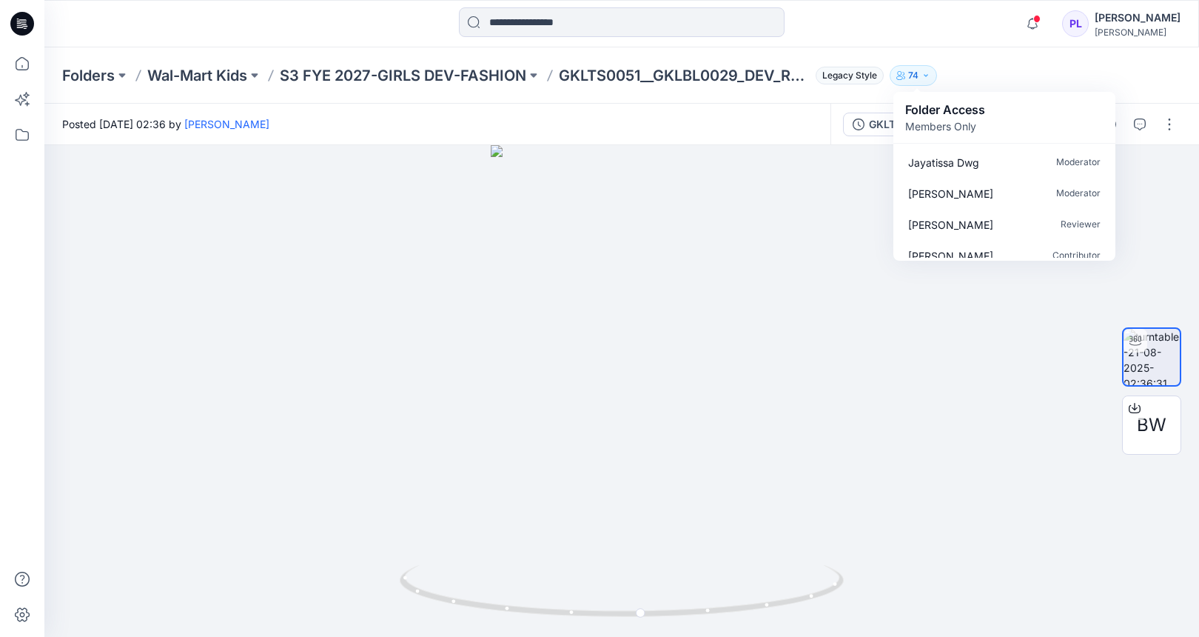
click at [418, 124] on div "Posted Thursday, August 21, 2025 02:36 by Allyson Smith" at bounding box center [437, 124] width 786 height 41
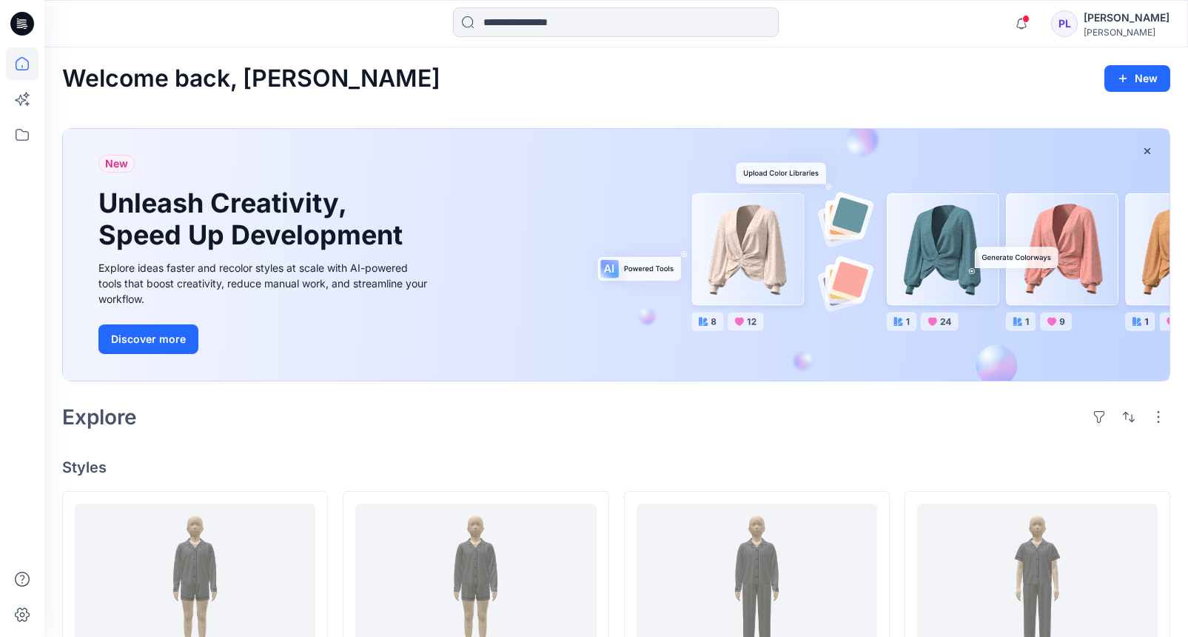
click at [23, 24] on icon at bounding box center [22, 23] width 24 height 47
click at [21, 22] on icon at bounding box center [22, 23] width 24 height 47
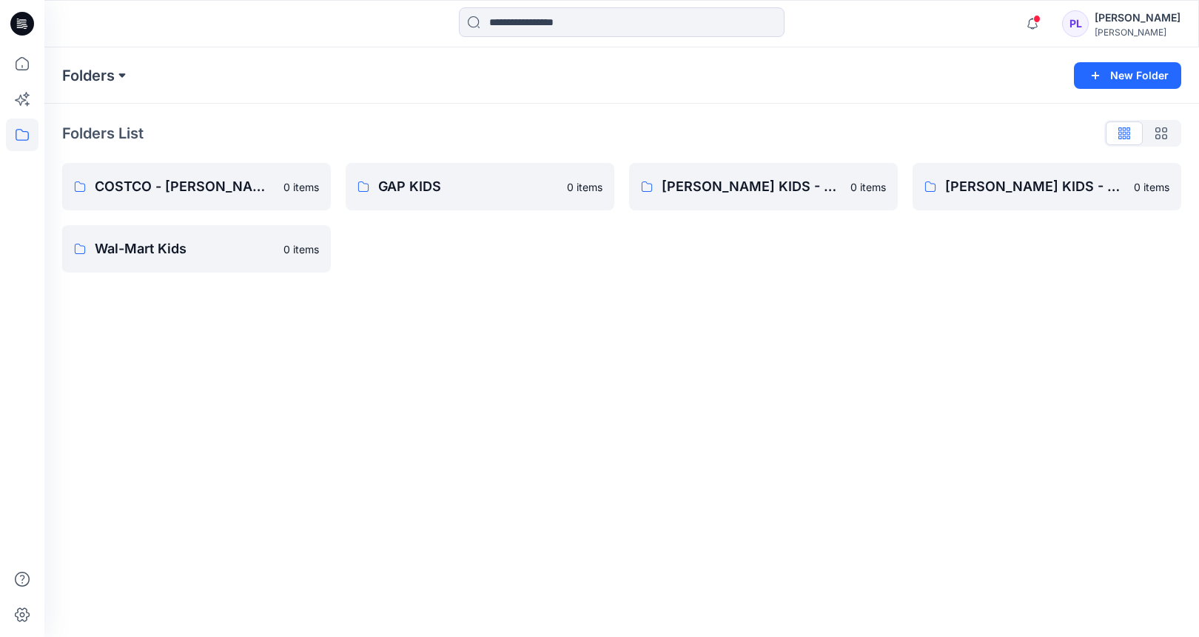
click at [121, 76] on button at bounding box center [122, 75] width 15 height 21
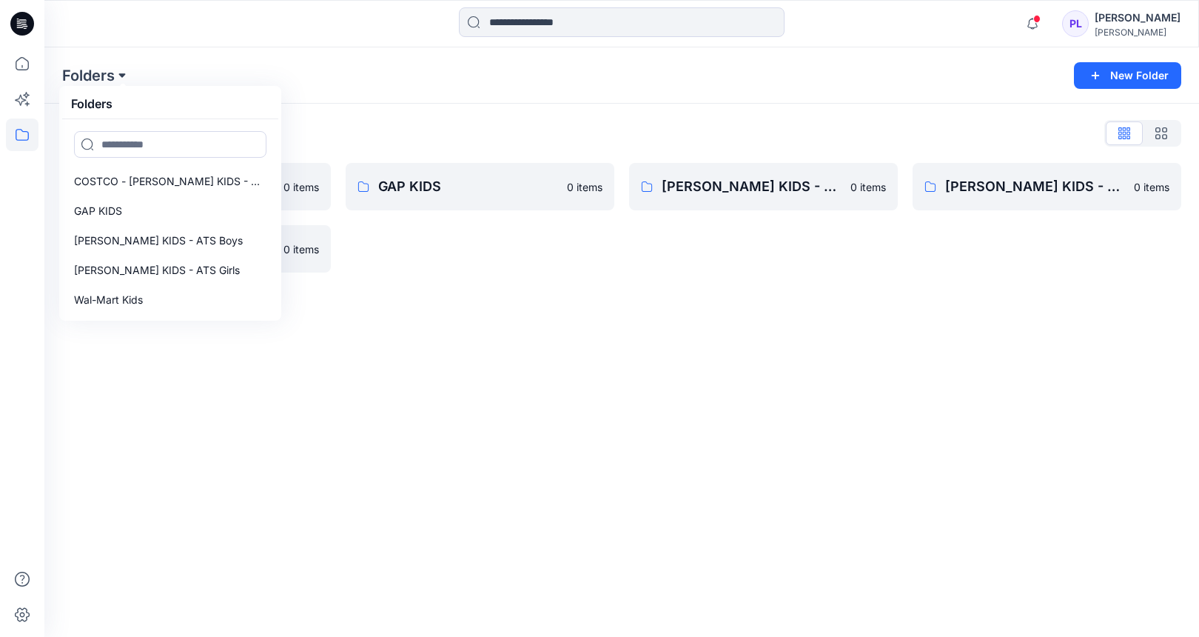
click at [119, 74] on button at bounding box center [122, 75] width 15 height 21
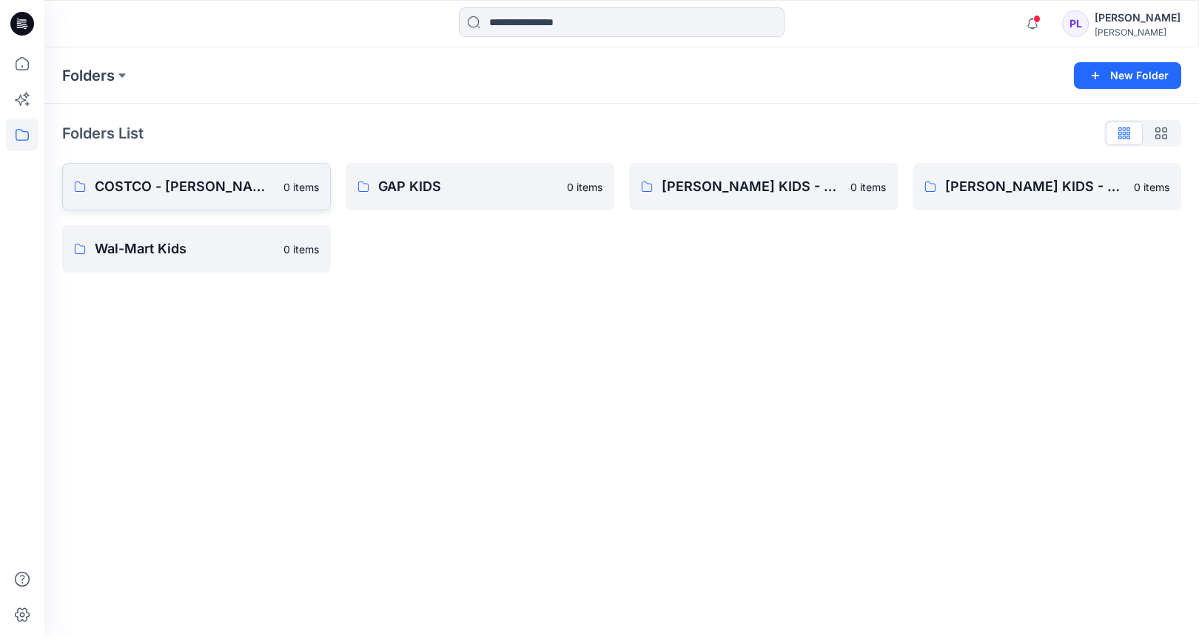
click at [173, 184] on p "COSTCO - KOMAR KIDS - DESIGN USE" at bounding box center [185, 186] width 180 height 21
click at [110, 183] on p "COSTCO - KOMAR KIDS - DESIGN USE" at bounding box center [185, 186] width 180 height 21
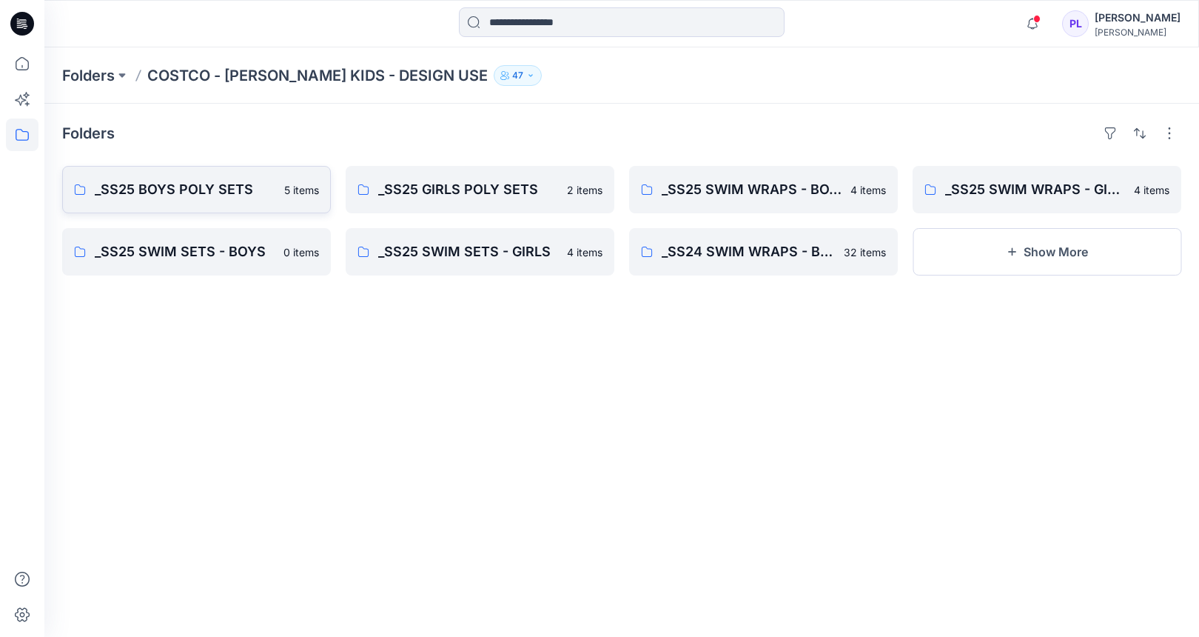
click at [150, 190] on p "_SS25 BOYS POLY SETS" at bounding box center [185, 189] width 181 height 21
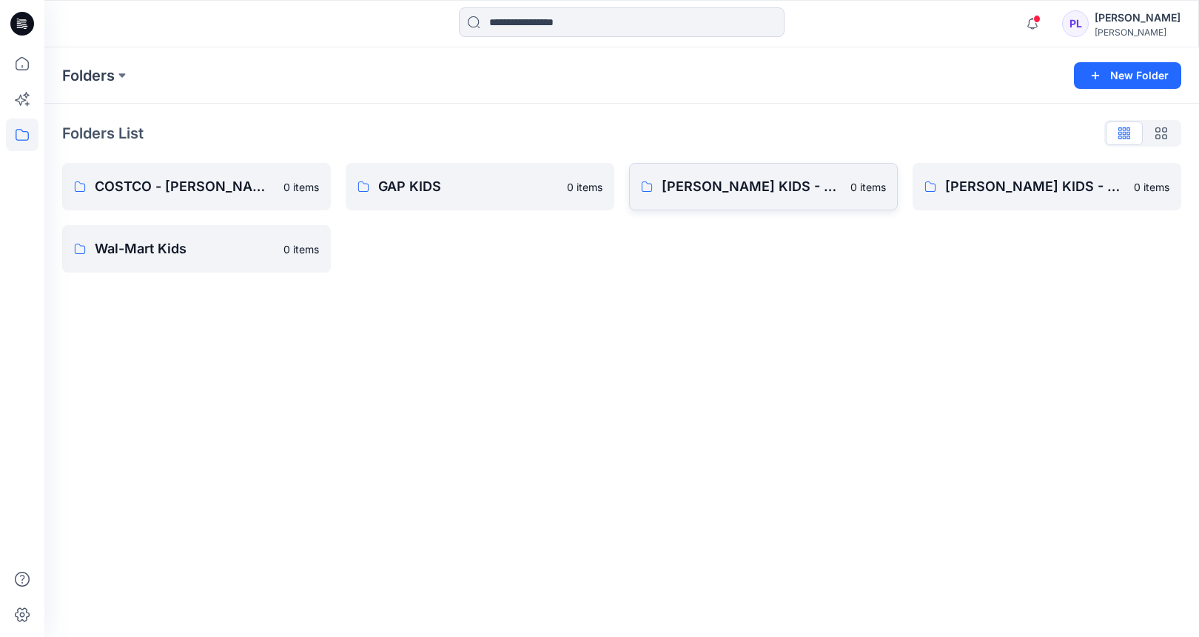
click at [747, 187] on p "KOMAR KIDS - ATS Boys" at bounding box center [752, 186] width 180 height 21
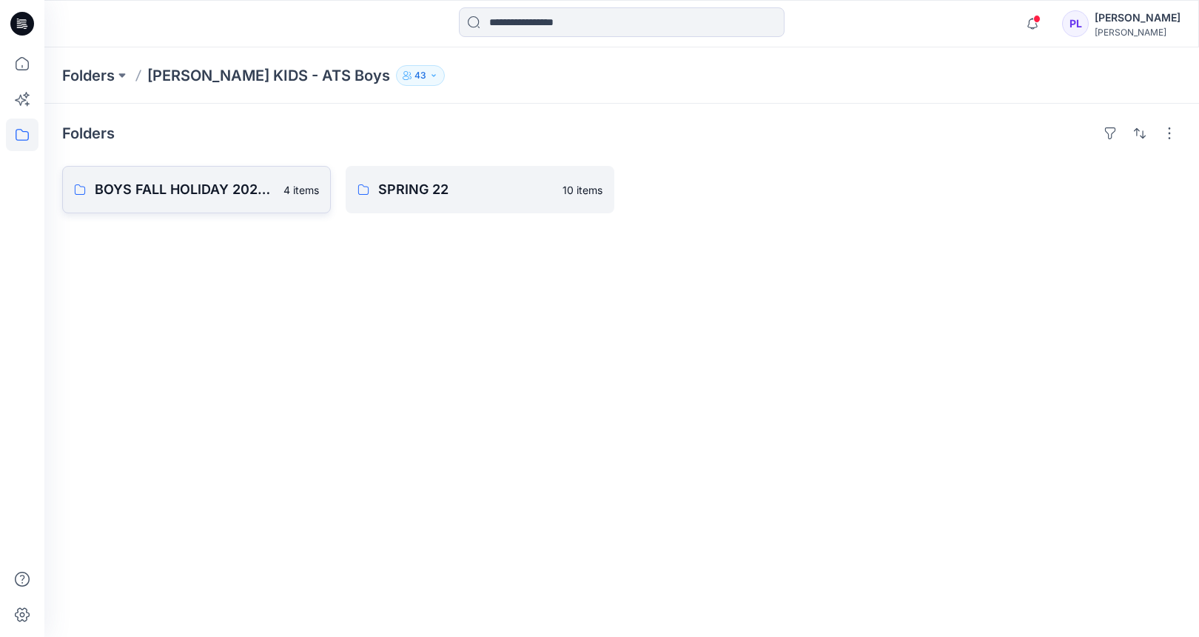
click at [159, 191] on p "BOYS FALL HOLIDAY 2022 - FIT" at bounding box center [185, 189] width 180 height 21
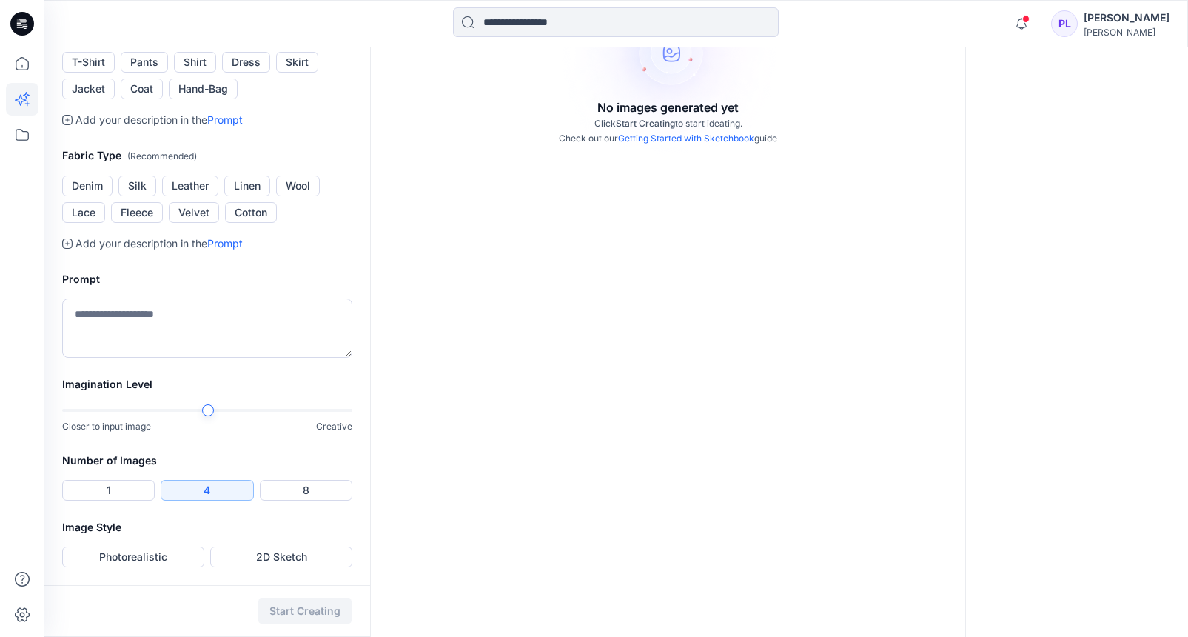
scroll to position [276, 0]
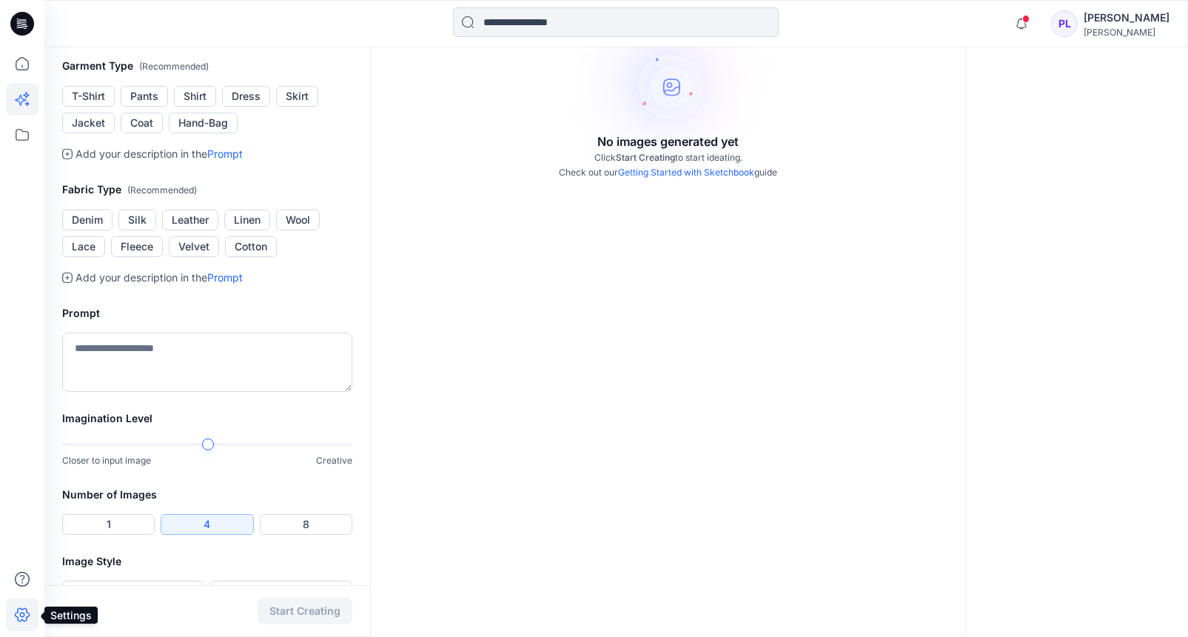
click at [21, 612] on icon at bounding box center [22, 614] width 33 height 33
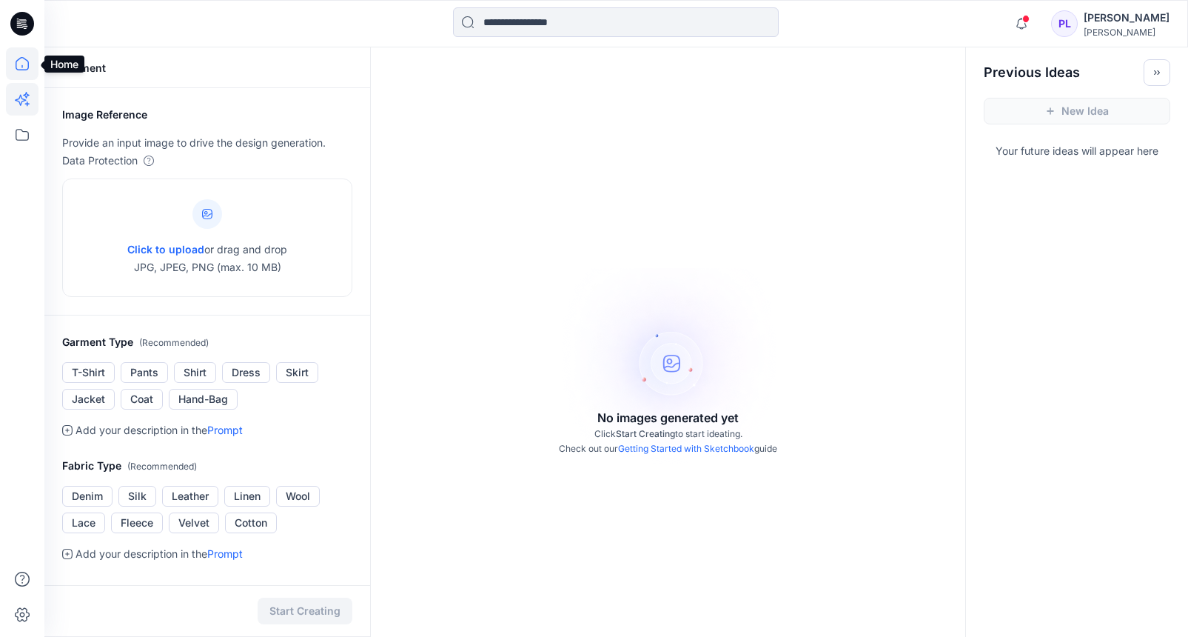
click at [26, 66] on icon at bounding box center [22, 63] width 33 height 33
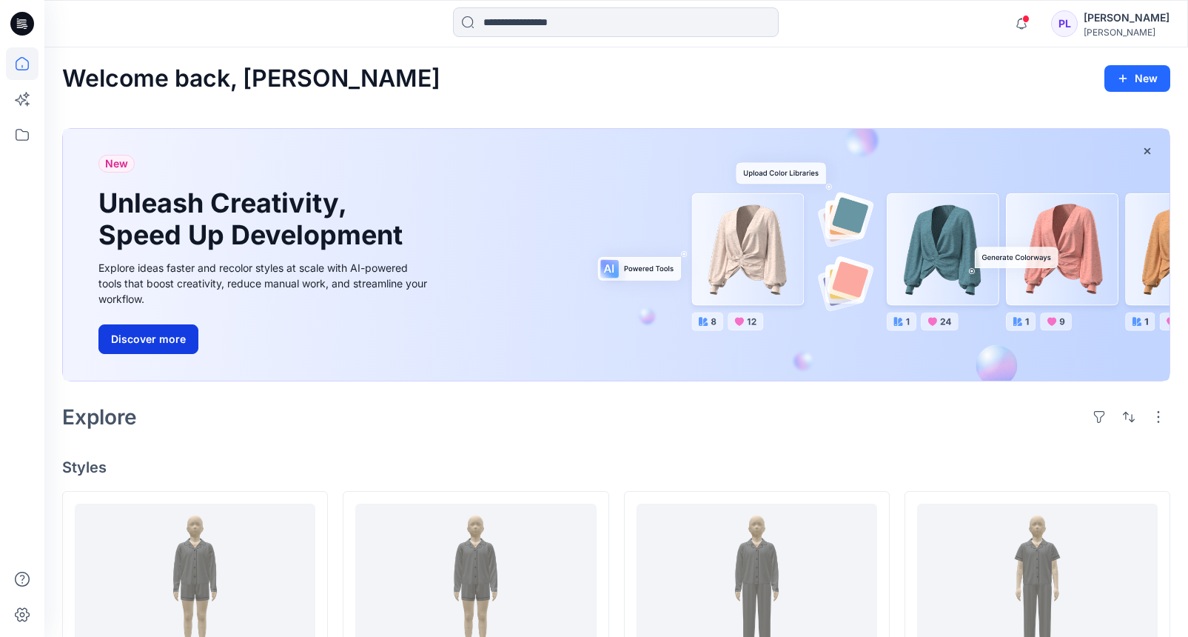
click at [178, 341] on button "Discover more" at bounding box center [148, 339] width 100 height 30
